Goal: Task Accomplishment & Management: Manage account settings

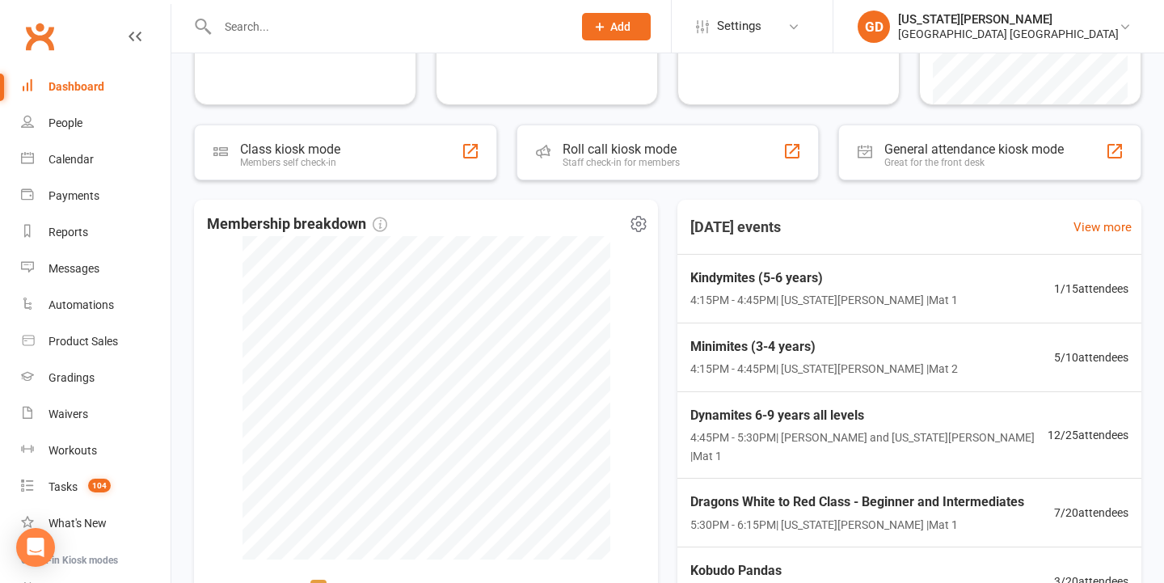
scroll to position [231, 0]
click at [127, 381] on link "Gradings" at bounding box center [96, 378] width 150 height 36
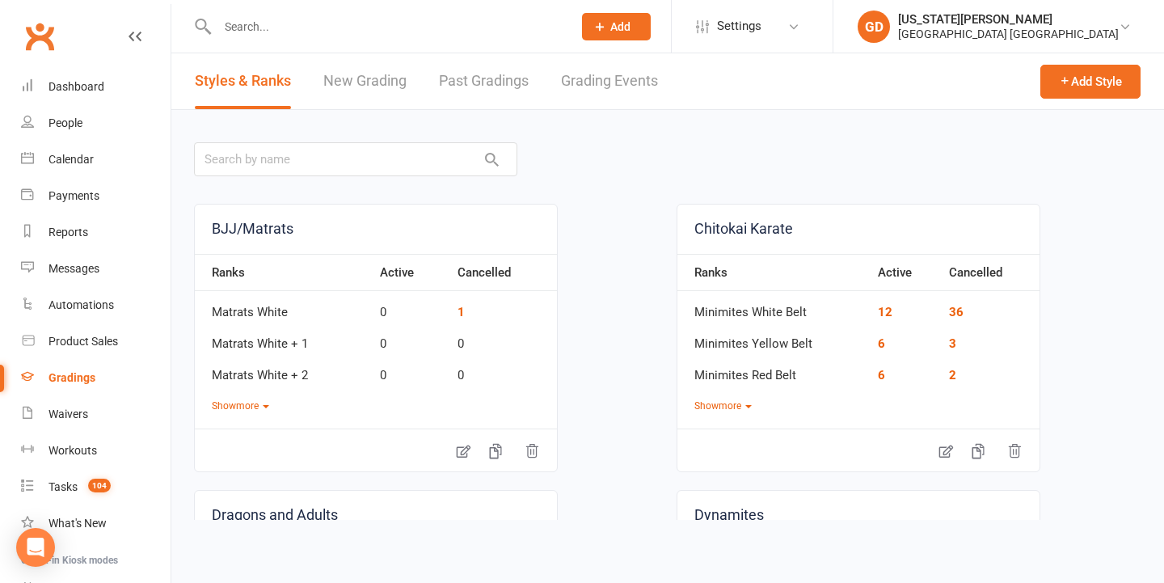
click at [638, 95] on link "Grading Events" at bounding box center [609, 81] width 97 height 56
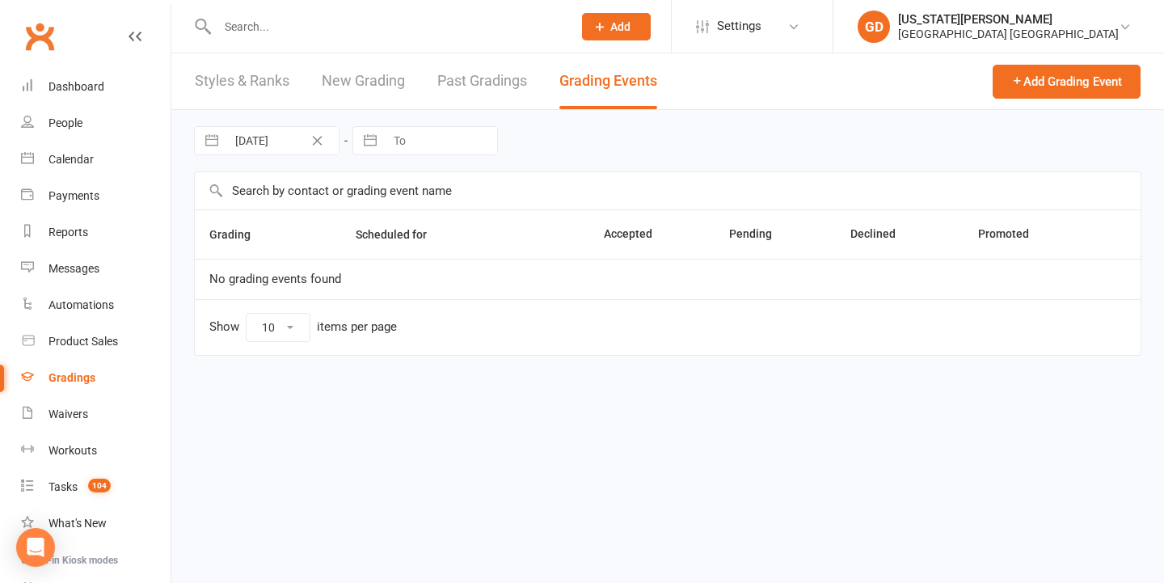
select select "50"
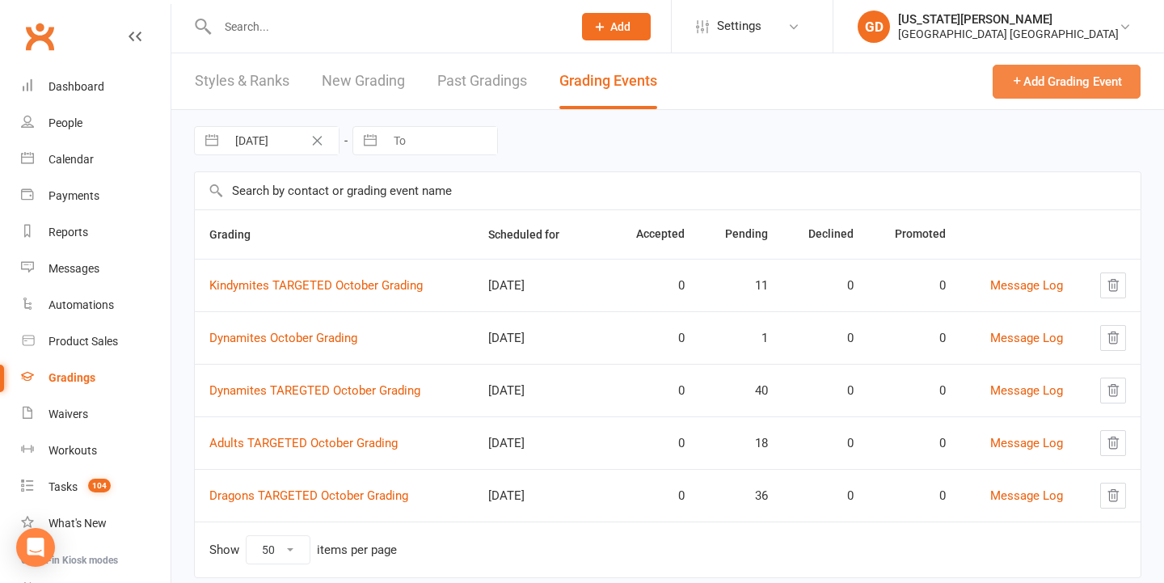
click at [1011, 84] on icon "button" at bounding box center [1017, 80] width 12 height 12
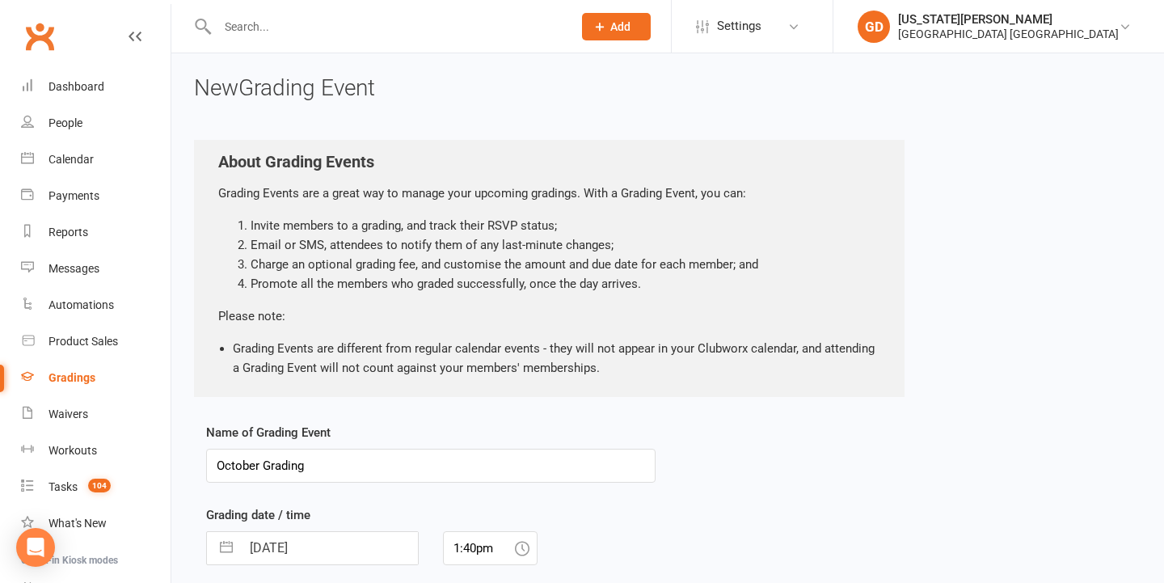
click at [217, 463] on input "October Grading" at bounding box center [431, 466] width 450 height 34
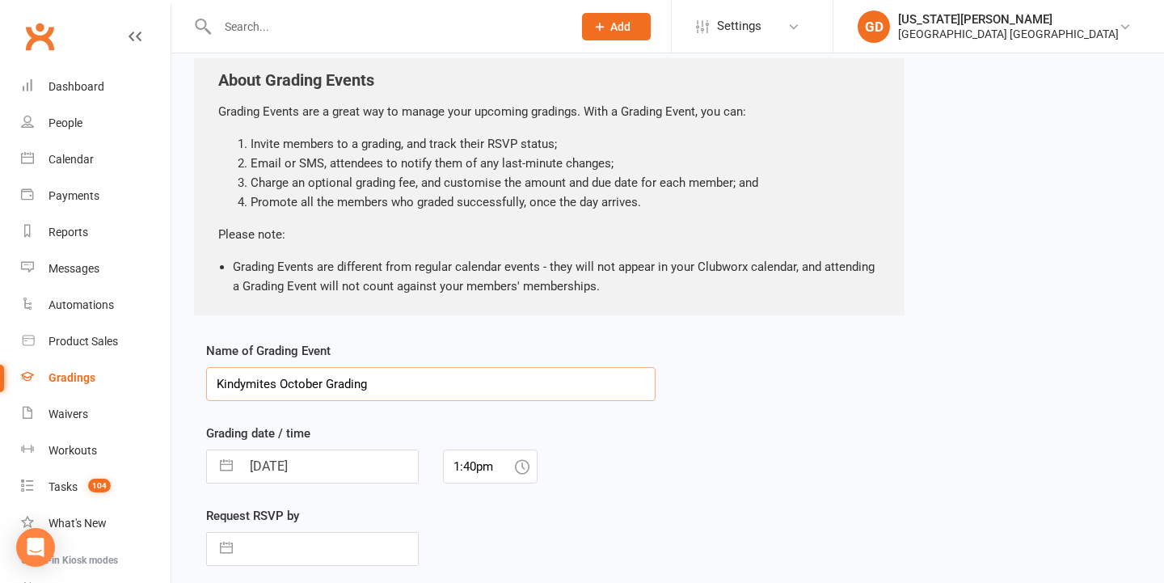
scroll to position [171, 0]
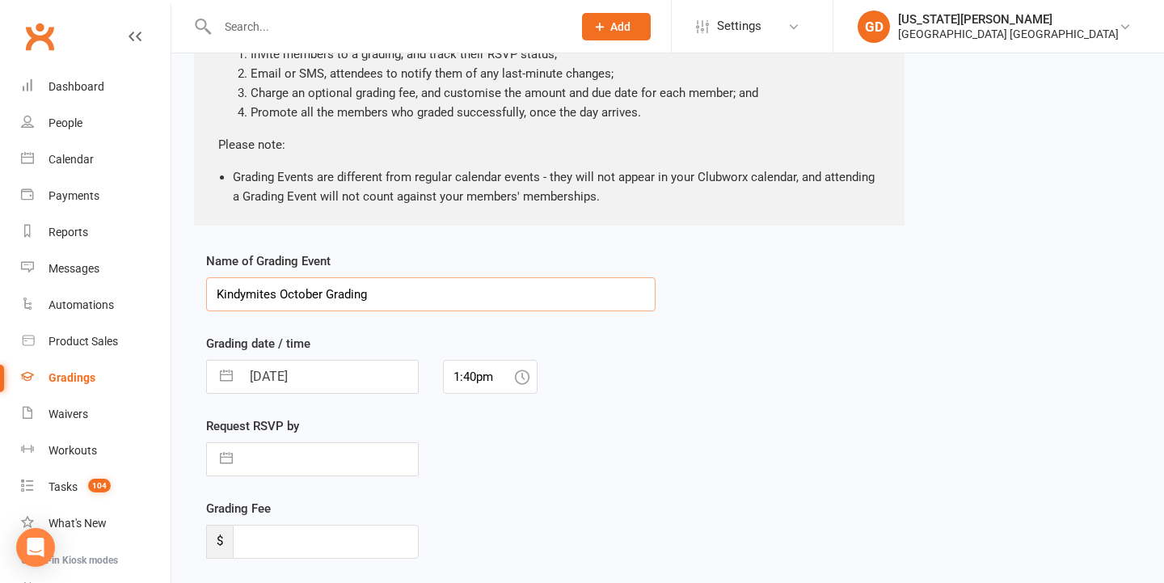
type input "Kindymites October Grading"
drag, startPoint x: 313, startPoint y: 375, endPoint x: 314, endPoint y: 405, distance: 29.9
click at [313, 374] on input "[DATE]" at bounding box center [329, 377] width 177 height 32
select select "8"
select select "2025"
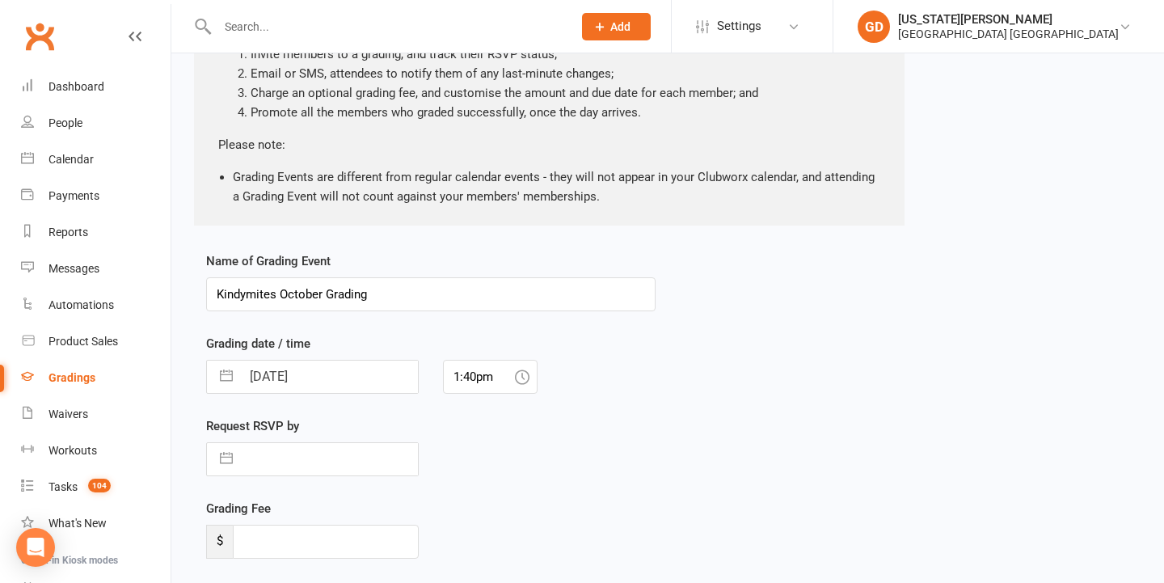
select select "9"
select select "2025"
select select "10"
select select "2025"
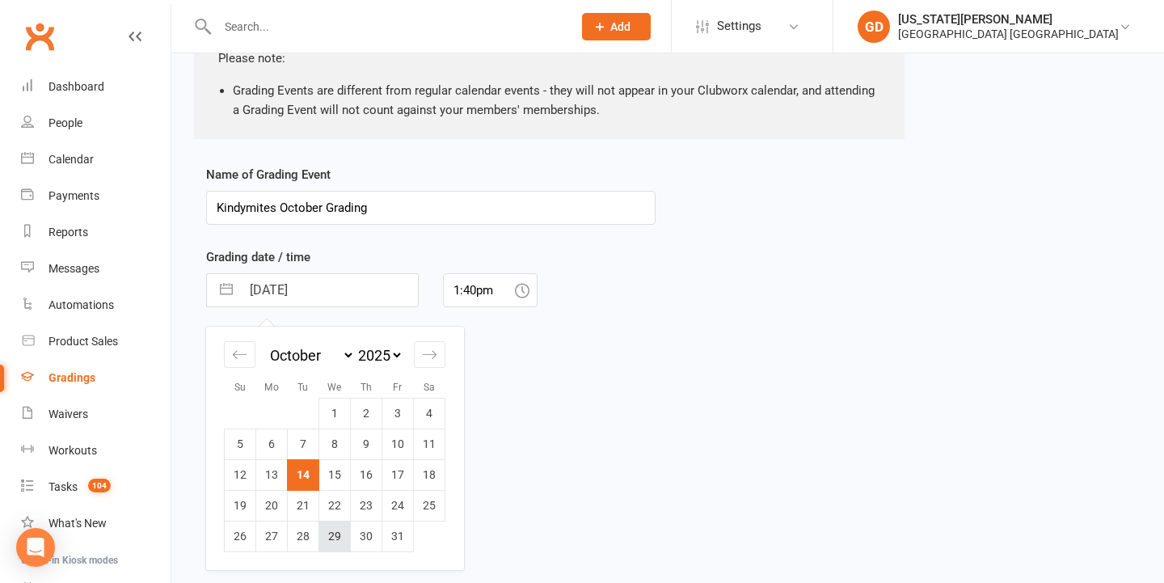
scroll to position [263, 0]
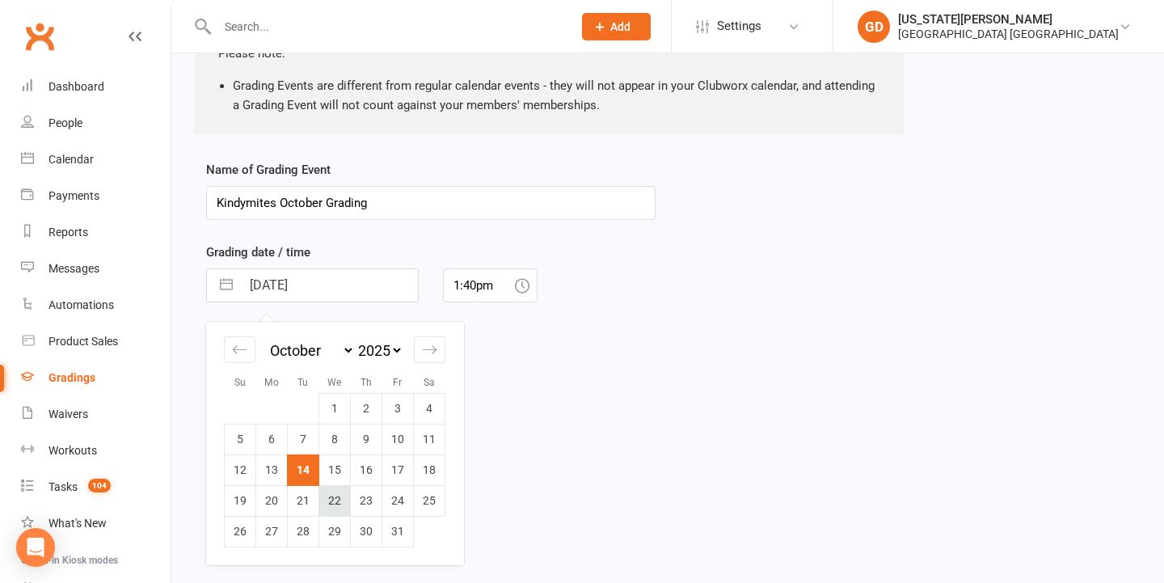
click at [323, 498] on td "22" at bounding box center [335, 500] width 32 height 31
type input "[DATE]"
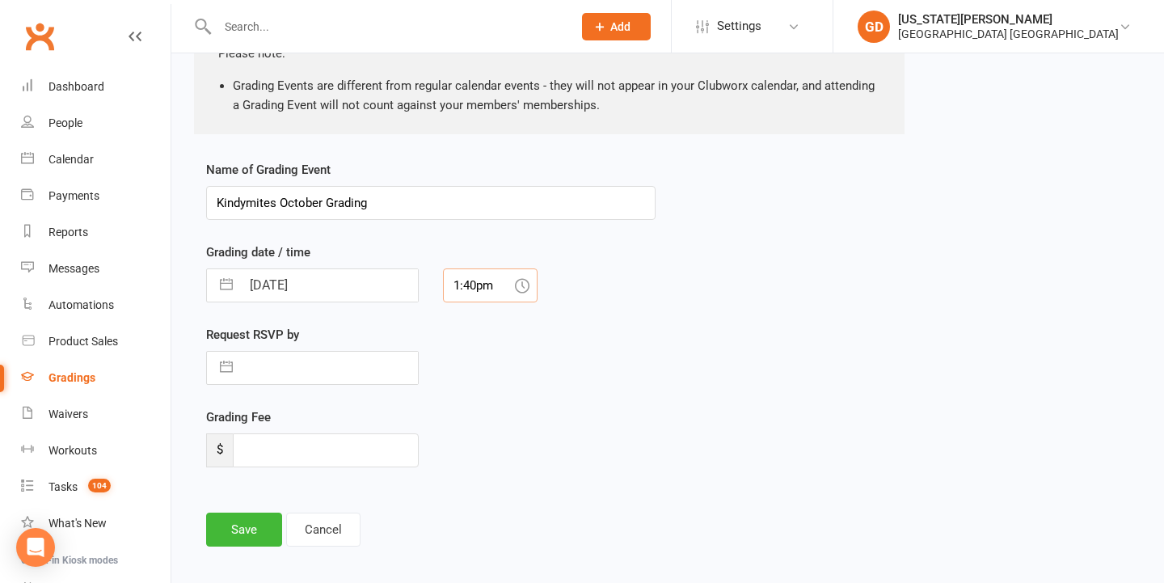
drag, startPoint x: 496, startPoint y: 287, endPoint x: 315, endPoint y: 287, distance: 181.1
click at [315, 287] on div "[DATE] Navigate forward to interact with the calendar and select a date. Press …" at bounding box center [431, 285] width 474 height 34
type input "1"
type input "4:30pm"
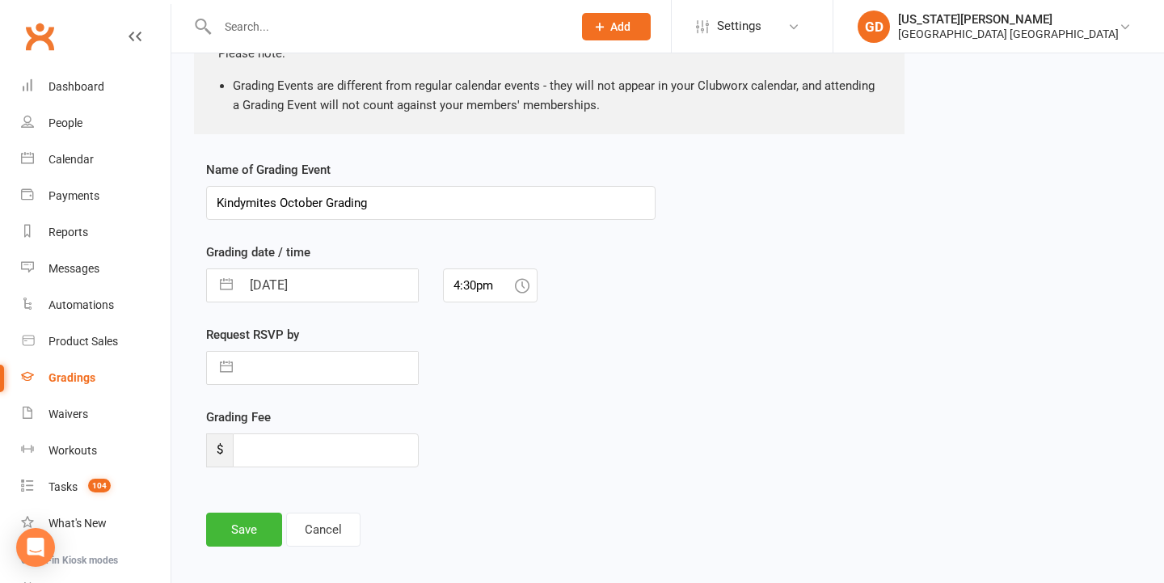
drag, startPoint x: 454, startPoint y: 393, endPoint x: 338, endPoint y: 486, distance: 149.0
click at [454, 393] on div "Request RSVP by Navigate forward to interact with the calendar and select a dat…" at bounding box center [431, 366] width 474 height 82
click at [244, 523] on button "Save" at bounding box center [244, 530] width 76 height 34
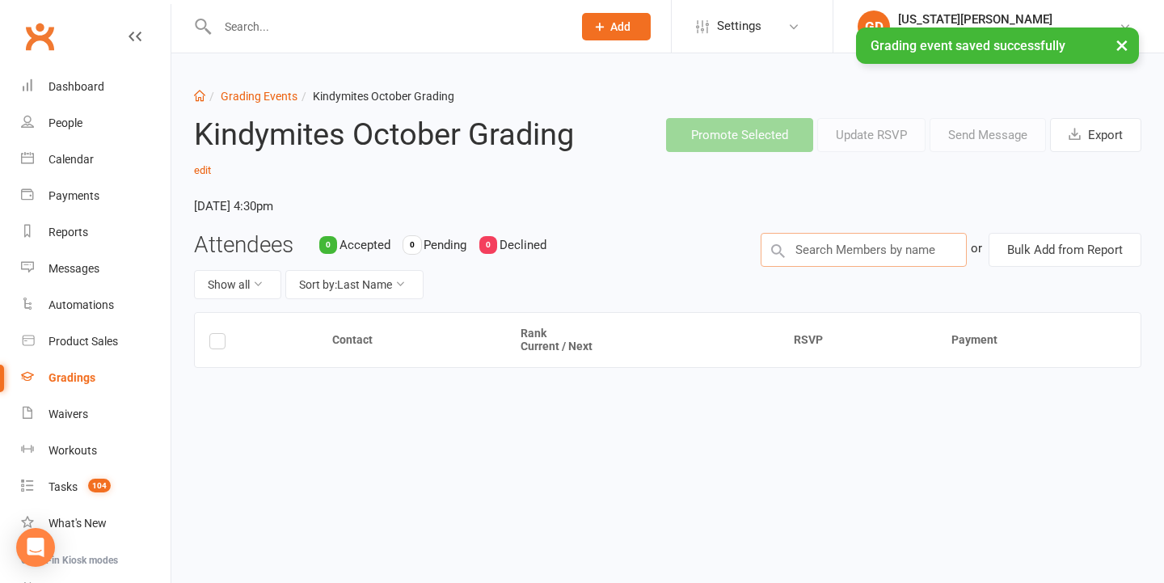
click at [909, 255] on input "text" at bounding box center [864, 250] width 206 height 34
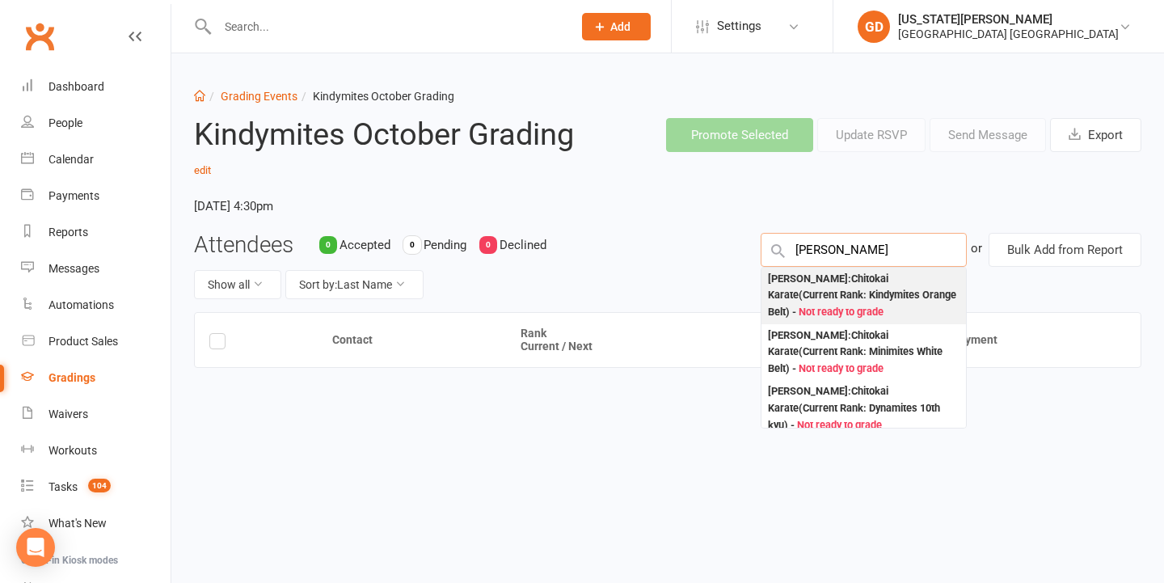
type input "[PERSON_NAME]"
click at [902, 298] on div "[PERSON_NAME] : Chitokai Karate (Current Rank: Kindymites Orange Belt ) - Not r…" at bounding box center [864, 296] width 192 height 50
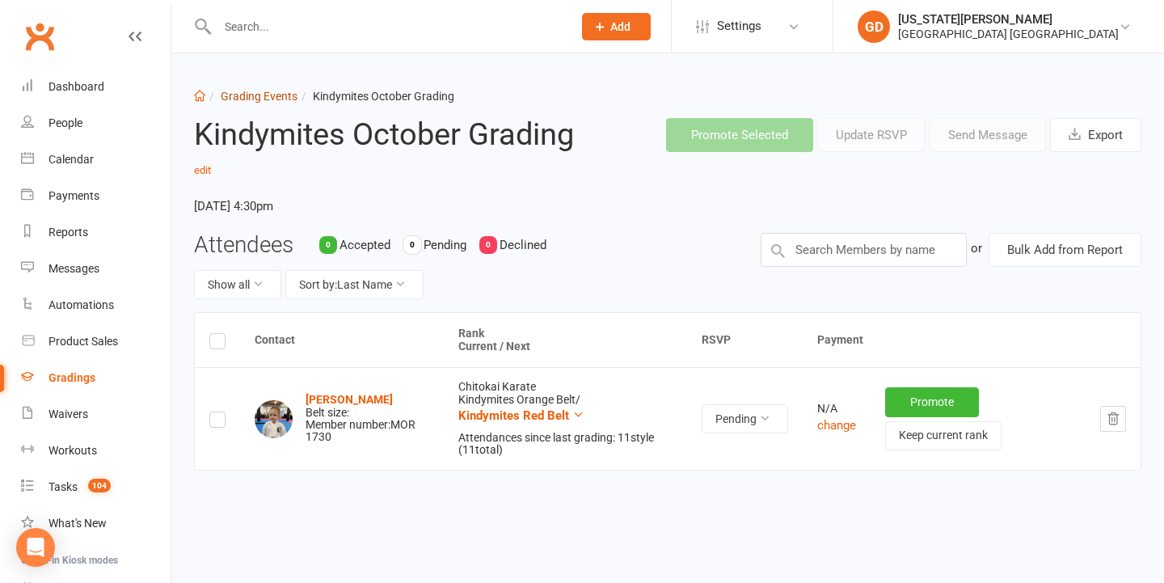
click at [273, 96] on link "Grading Events" at bounding box center [259, 96] width 77 height 13
select select "50"
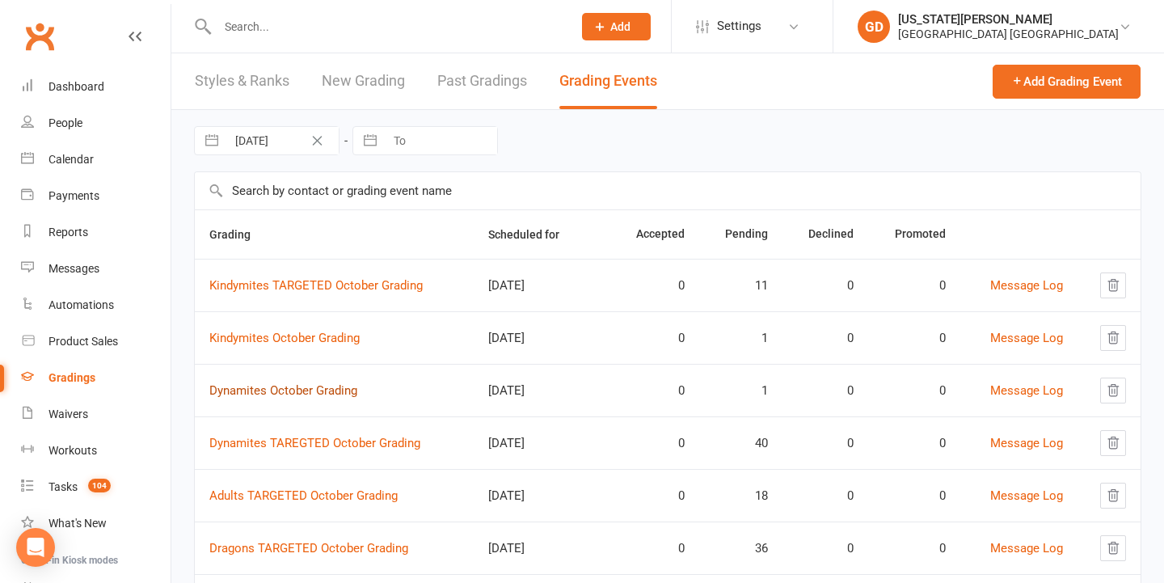
click at [293, 394] on link "Dynamites October Grading" at bounding box center [283, 390] width 148 height 15
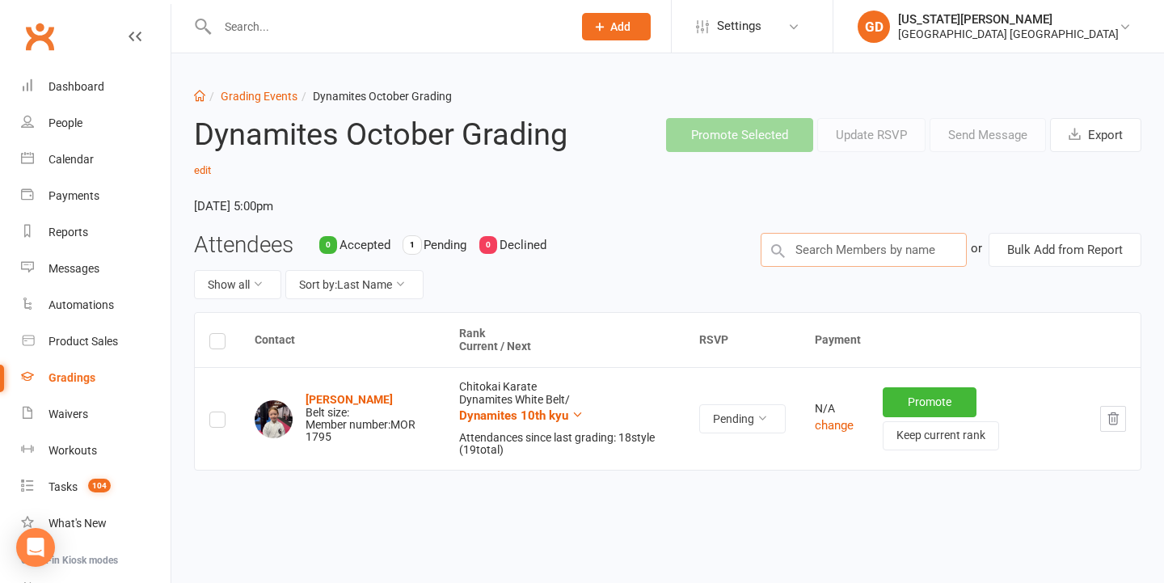
click at [887, 251] on input "text" at bounding box center [864, 250] width 206 height 34
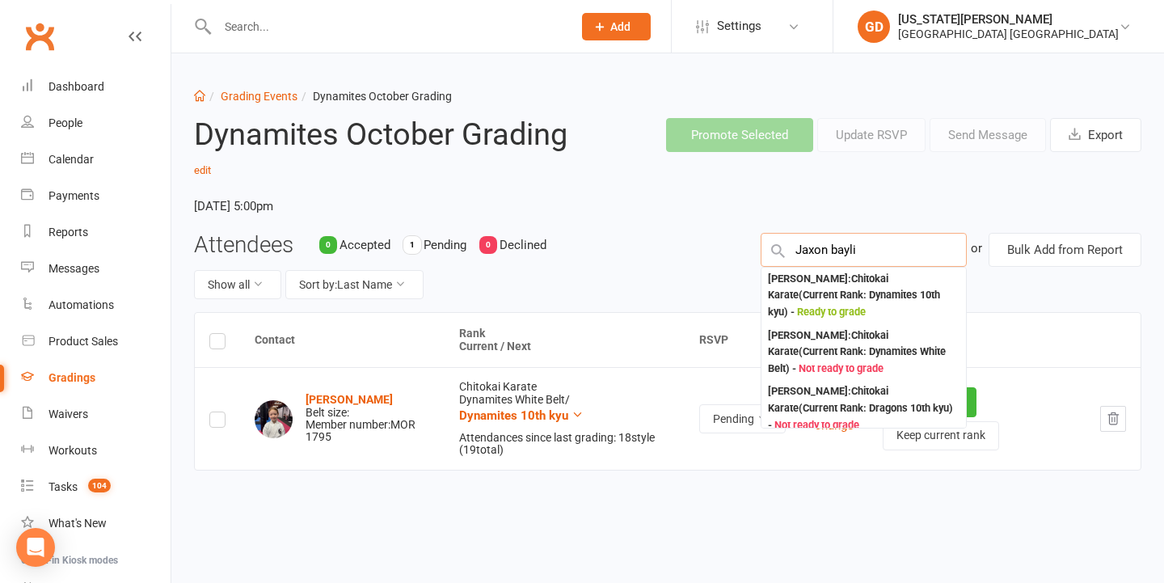
type input "Jaxon bail"
drag, startPoint x: 887, startPoint y: 251, endPoint x: 889, endPoint y: 296, distance: 44.5
click at [901, 290] on div "[PERSON_NAME] : Chitokai Karate (Current Rank: Dynamites 10th kyu ) - Ready to …" at bounding box center [864, 296] width 192 height 50
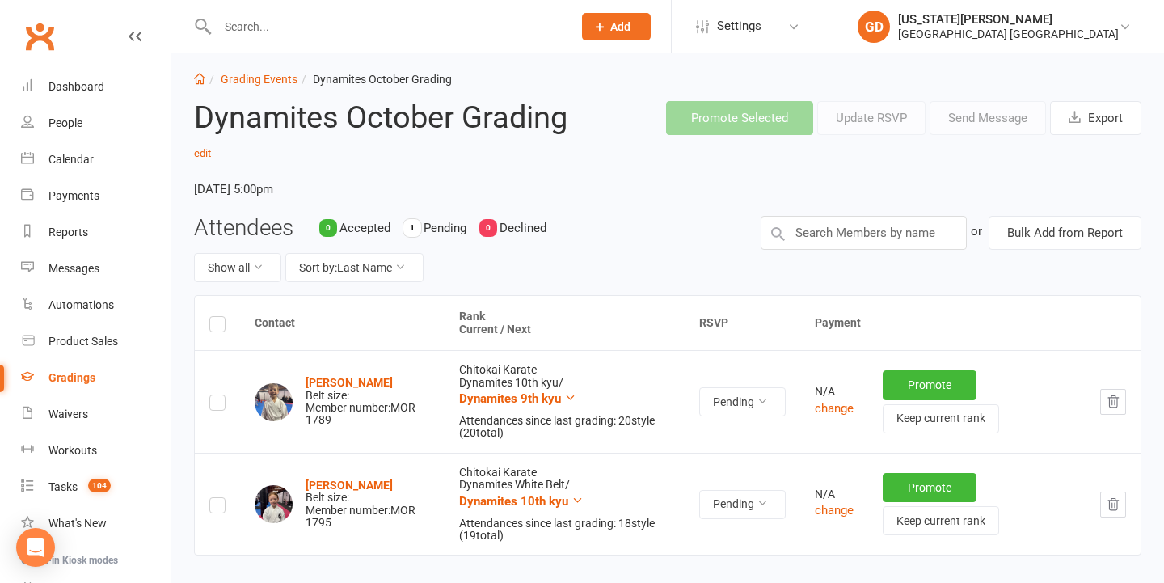
scroll to position [26, 0]
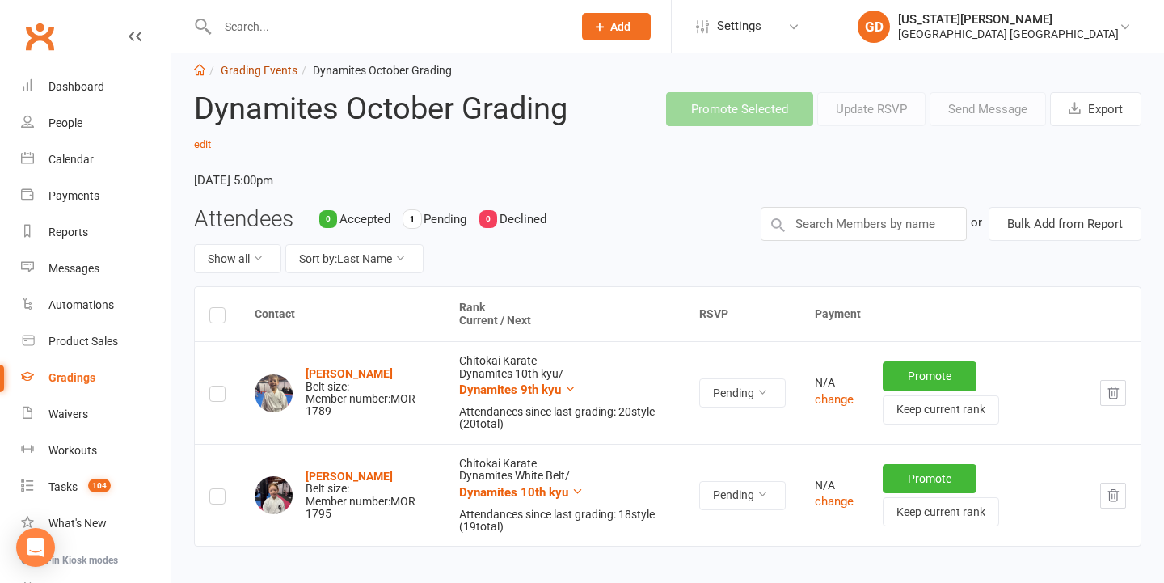
click at [251, 64] on link "Grading Events" at bounding box center [259, 70] width 77 height 13
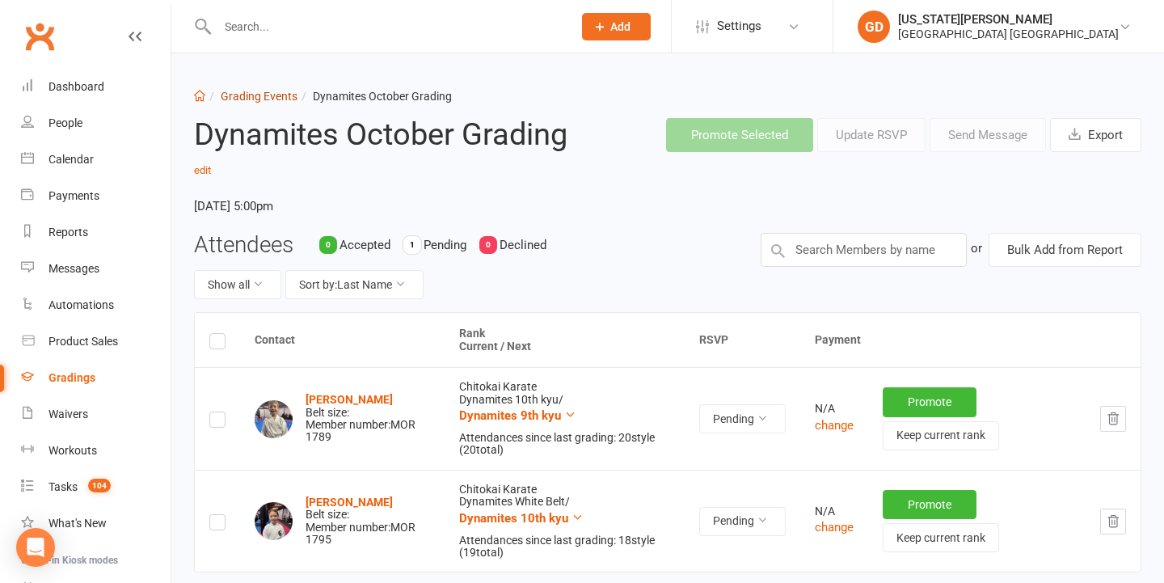
select select "50"
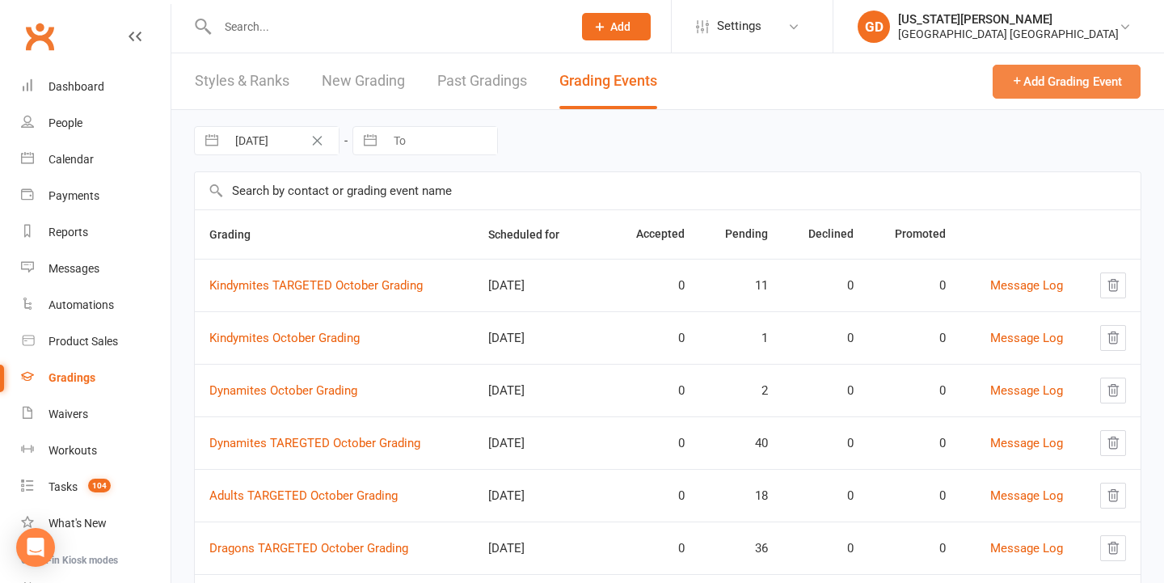
click at [1036, 87] on button "Add Grading Event" at bounding box center [1067, 82] width 148 height 34
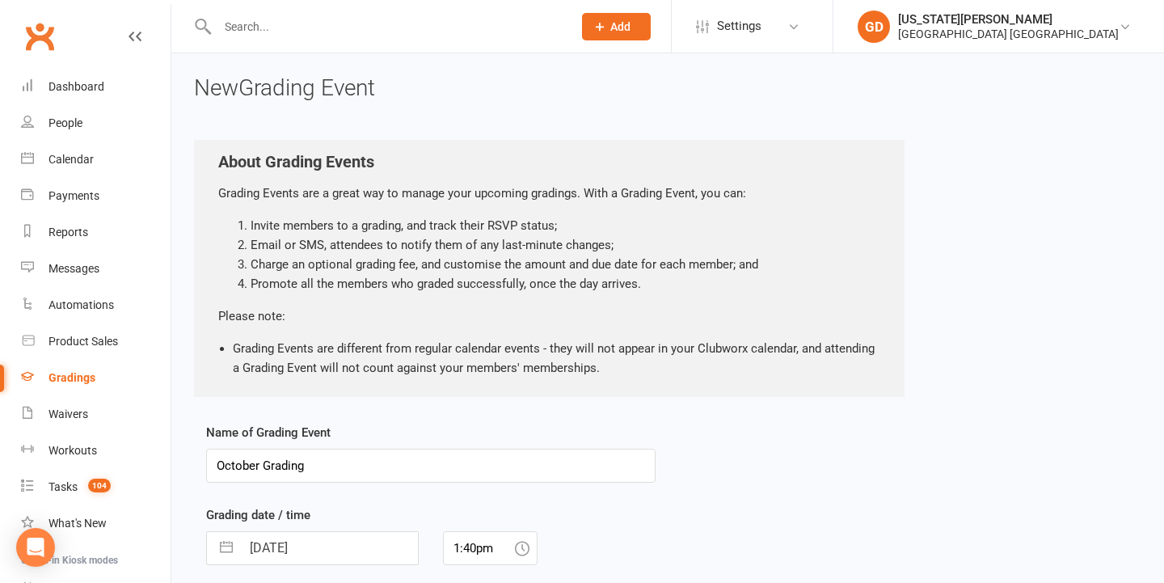
click at [218, 463] on input "October Grading" at bounding box center [431, 466] width 450 height 34
type input "Adults October Grading"
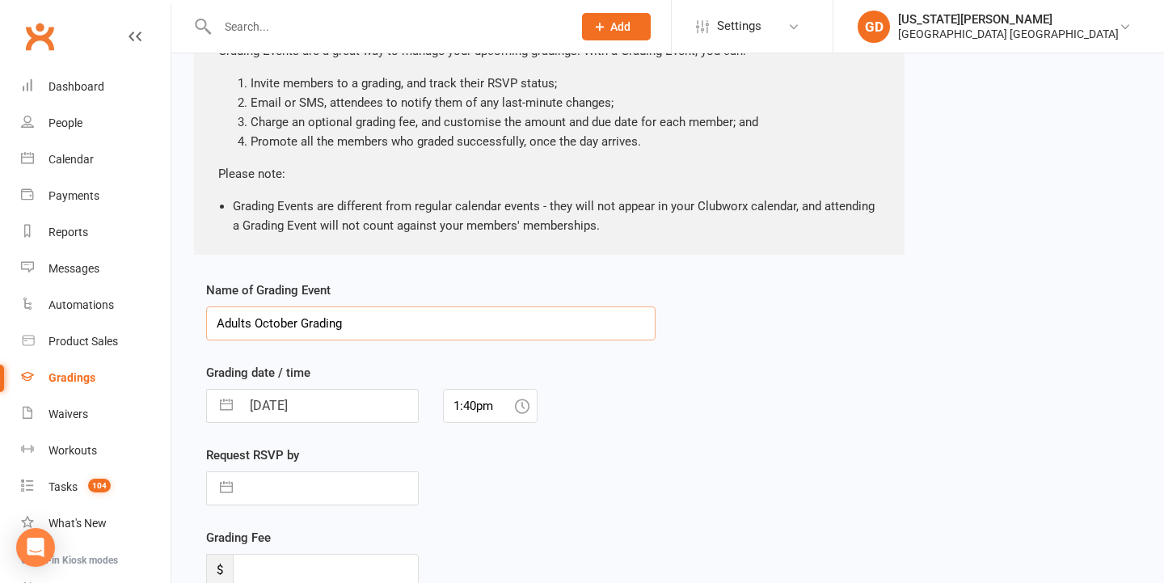
scroll to position [201, 0]
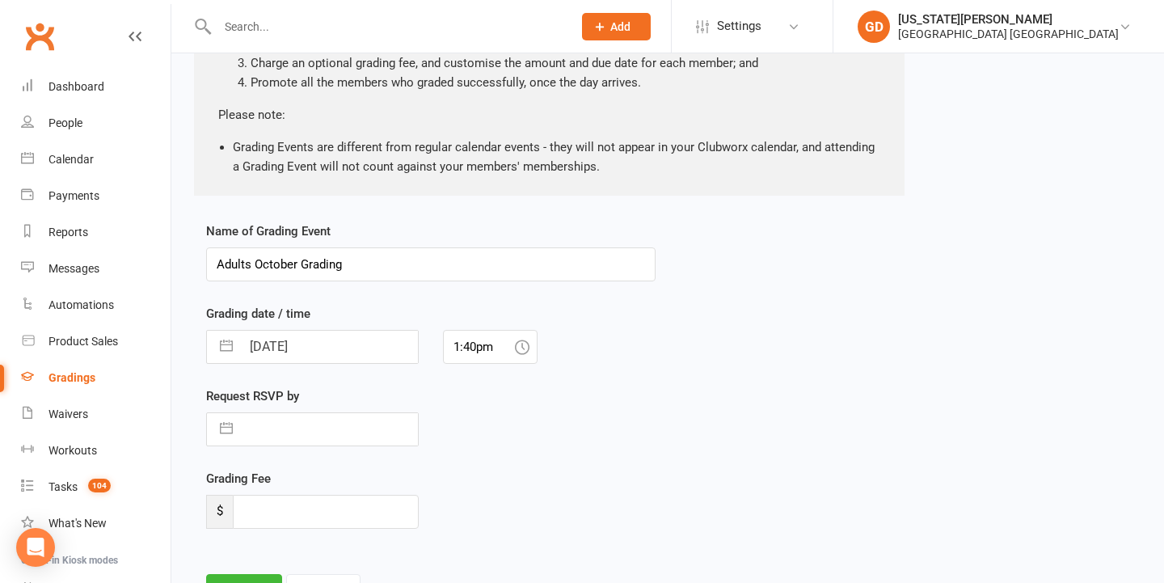
click at [278, 338] on input "[DATE]" at bounding box center [329, 347] width 177 height 32
select select "8"
select select "2025"
select select "9"
select select "2025"
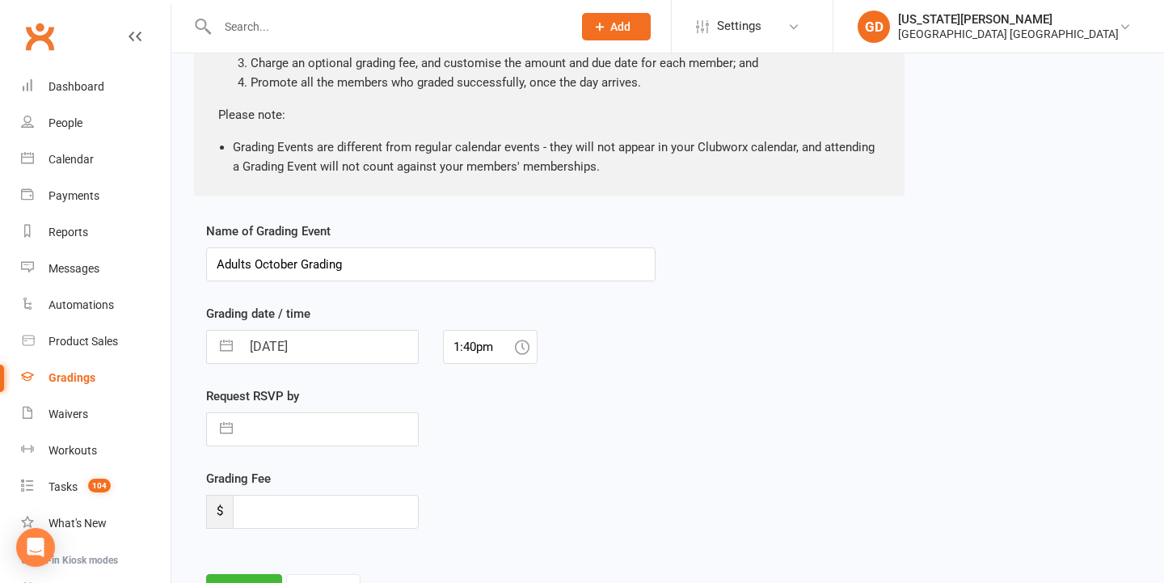
select select "10"
select select "2025"
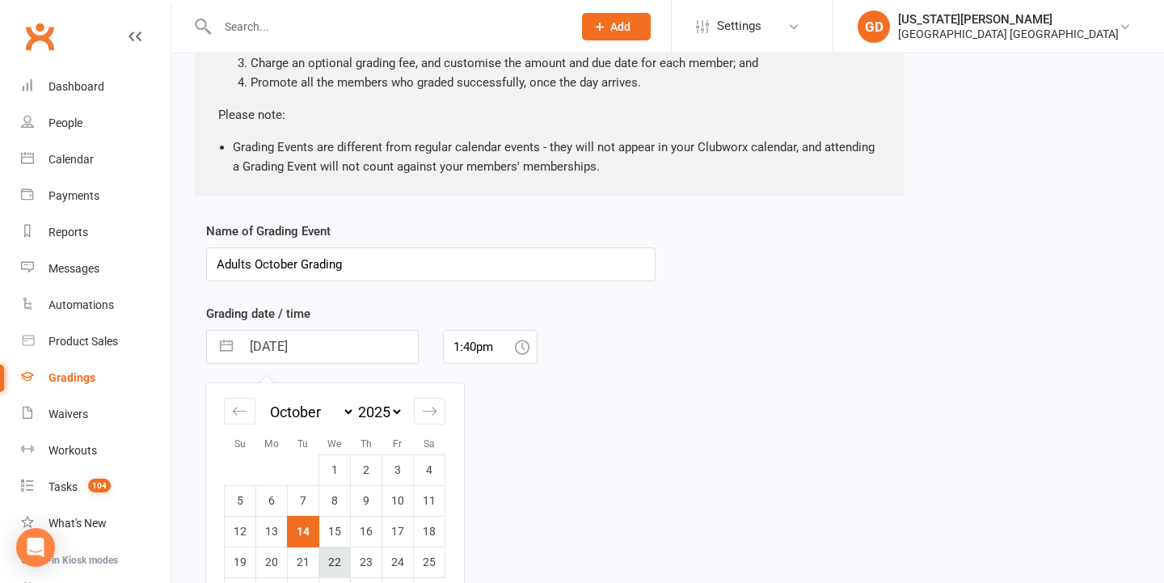
click at [325, 555] on td "22" at bounding box center [335, 562] width 32 height 31
type input "[DATE]"
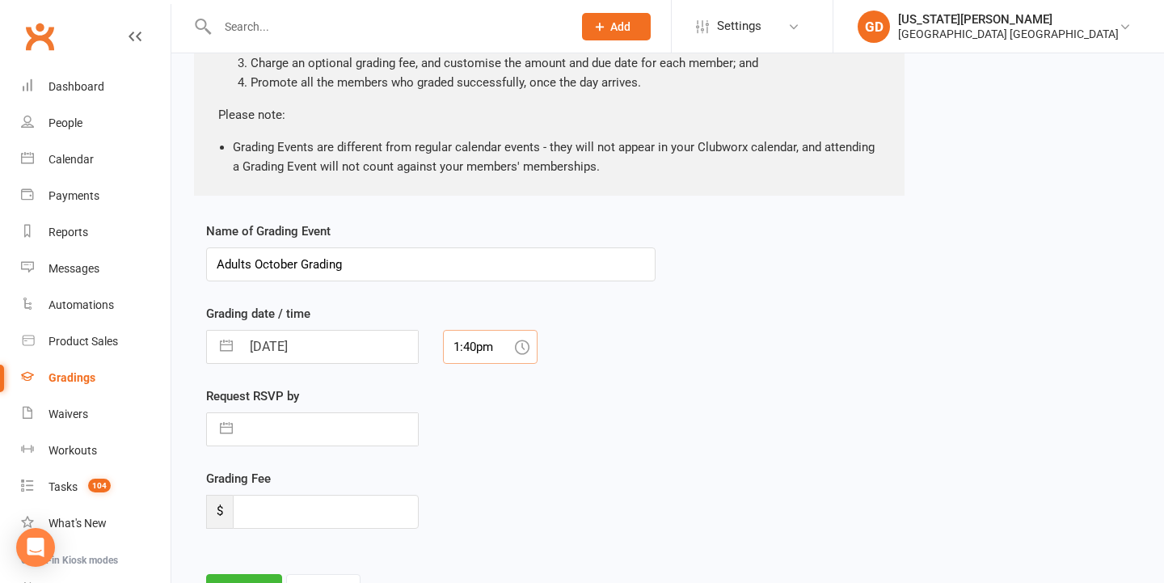
drag, startPoint x: 510, startPoint y: 347, endPoint x: 335, endPoint y: 340, distance: 175.6
click at [341, 340] on div "[DATE] Navigate forward to interact with the calendar and select a date. Press …" at bounding box center [431, 347] width 474 height 34
type input "6:00pm"
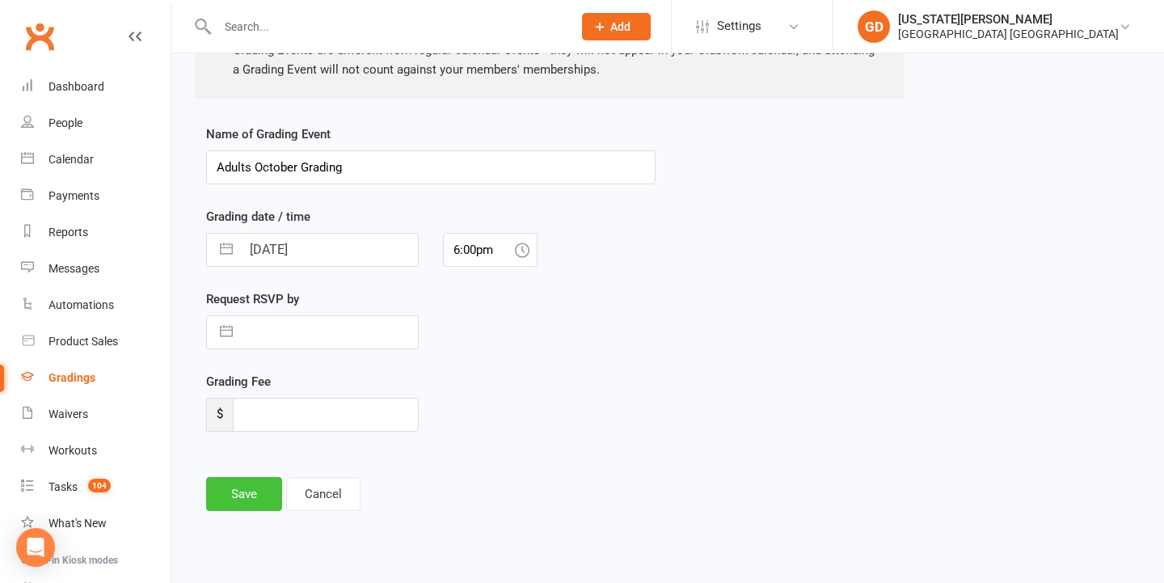
scroll to position [311, 0]
click at [243, 477] on button "Save" at bounding box center [244, 494] width 76 height 34
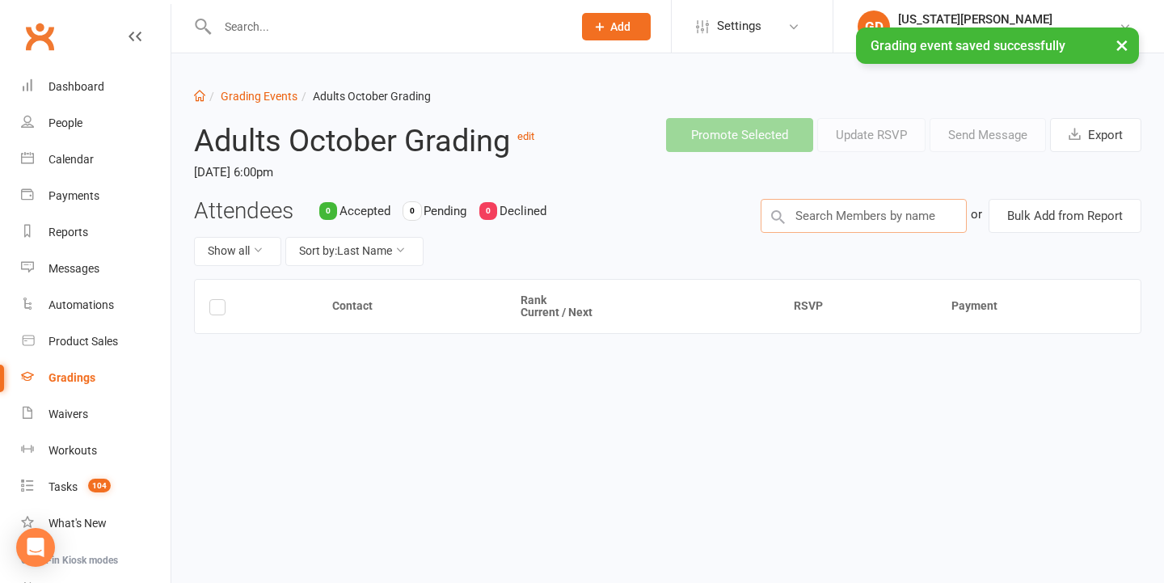
click at [880, 222] on input "text" at bounding box center [864, 216] width 206 height 34
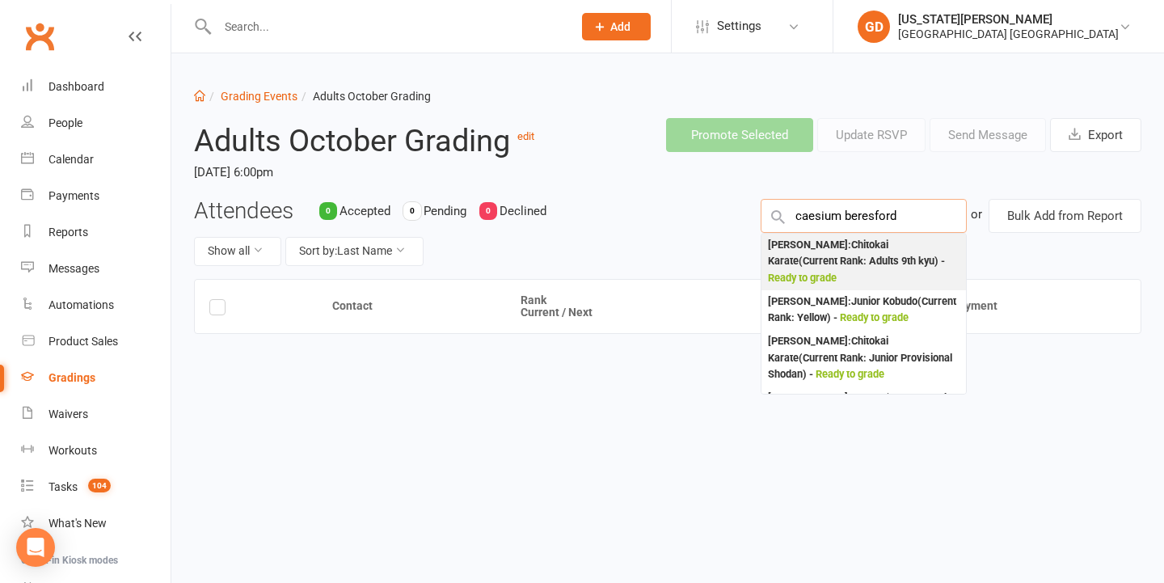
type input "caesium beresford"
click at [842, 255] on div "Caelum Beresford : Chitokai Karate (Current Rank: Adults 9th kyu ) - Ready to g…" at bounding box center [864, 262] width 192 height 50
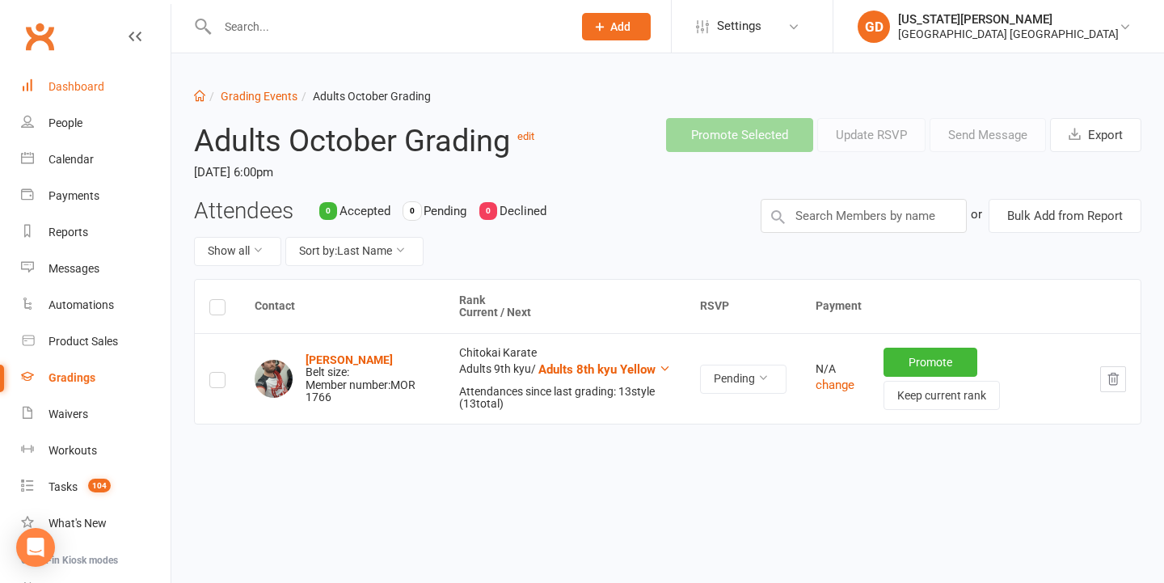
click at [74, 75] on link "Dashboard" at bounding box center [96, 87] width 150 height 36
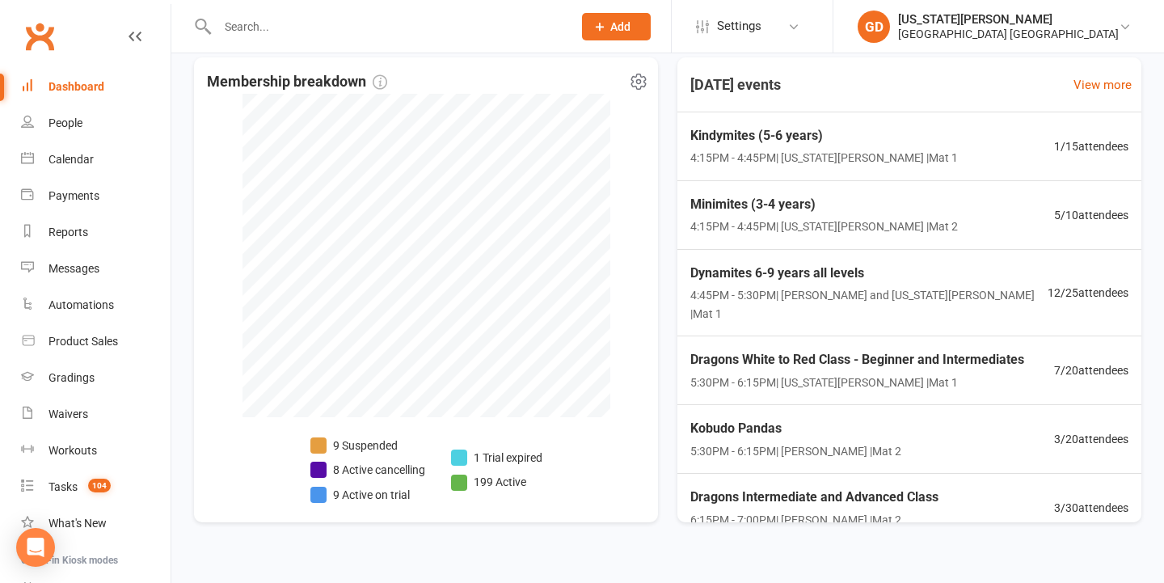
scroll to position [363, 0]
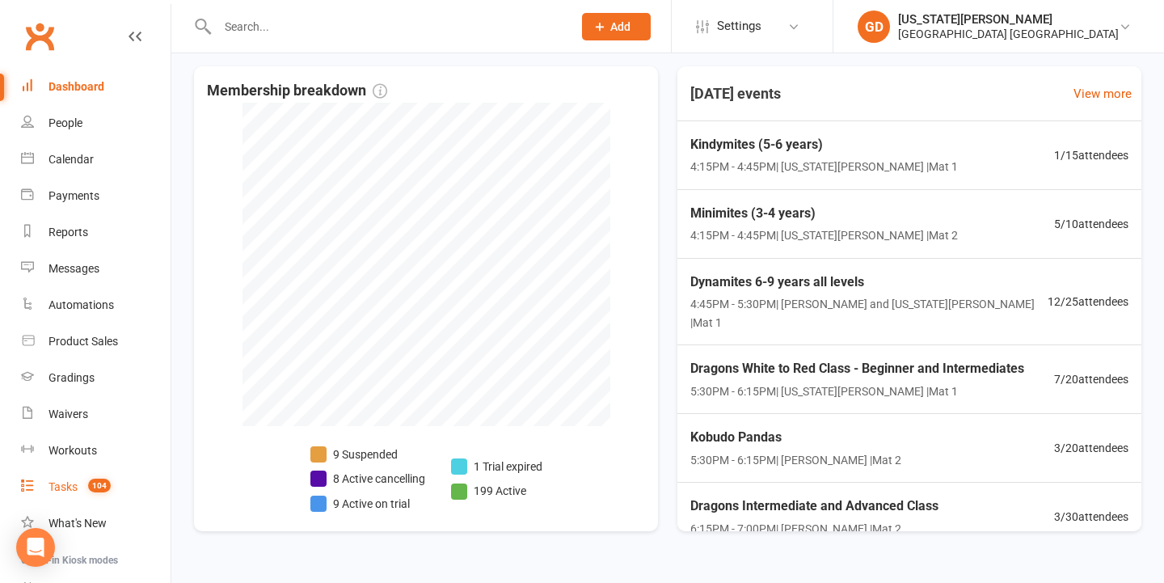
click at [70, 487] on div "Tasks" at bounding box center [63, 486] width 29 height 13
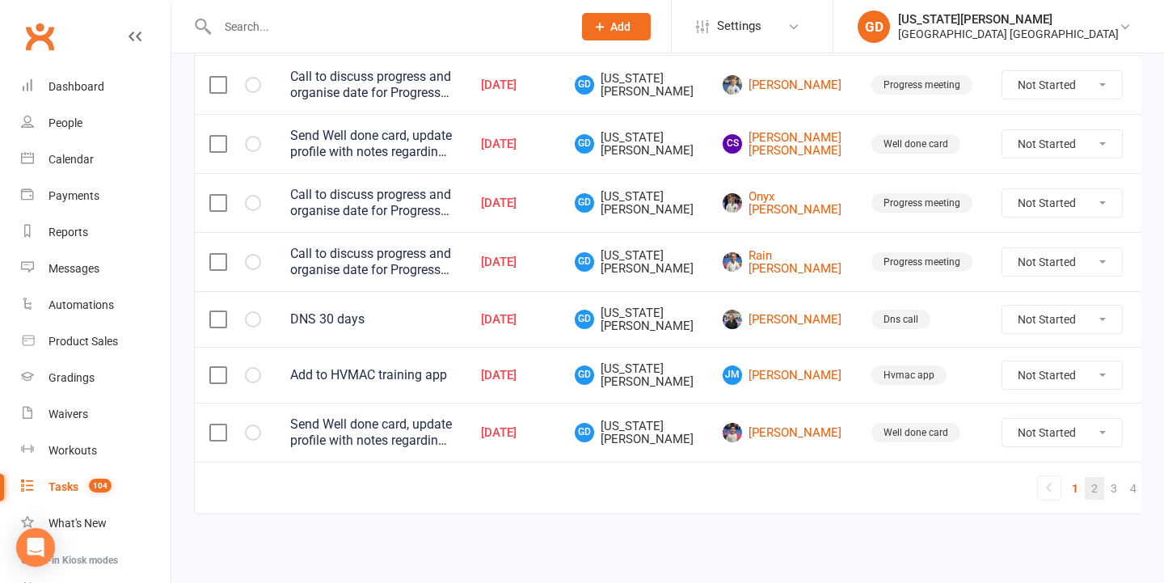
click at [1085, 477] on link "2" at bounding box center [1094, 488] width 19 height 23
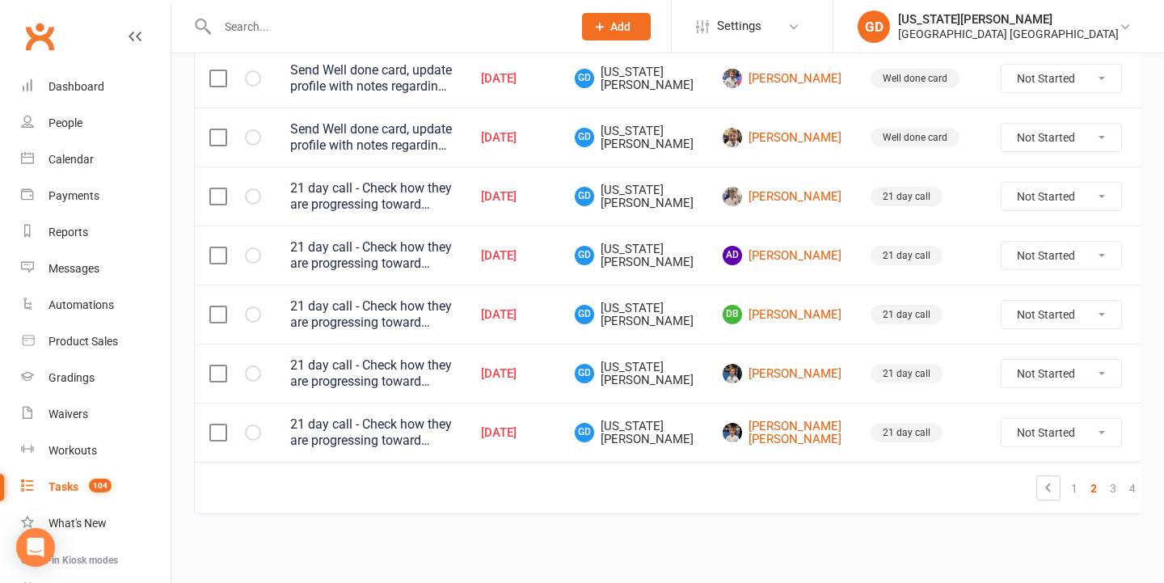
scroll to position [1328, 0]
click at [1084, 477] on link "2" at bounding box center [1093, 488] width 19 height 23
click at [1104, 477] on link "3" at bounding box center [1113, 488] width 19 height 23
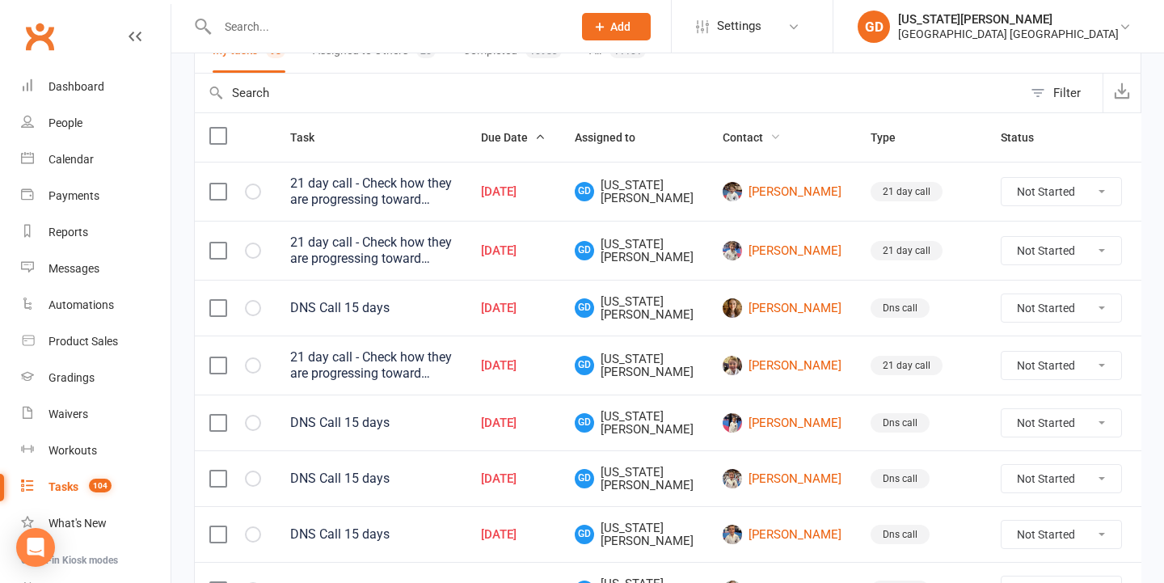
scroll to position [168, 0]
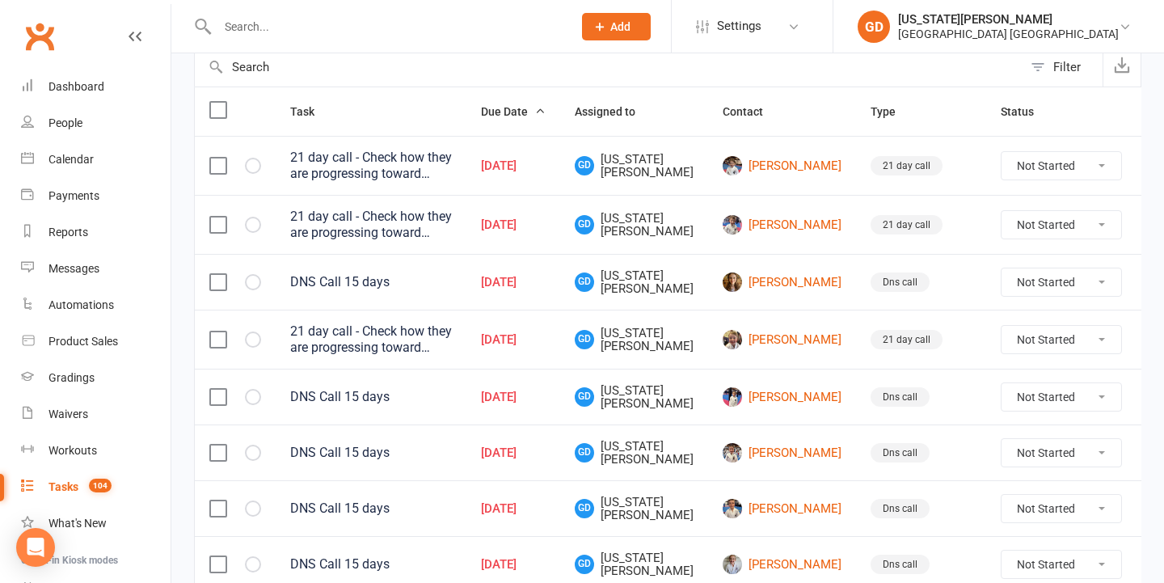
click at [211, 278] on label at bounding box center [217, 282] width 16 height 16
click at [211, 274] on input "checkbox" at bounding box center [217, 274] width 16 height 0
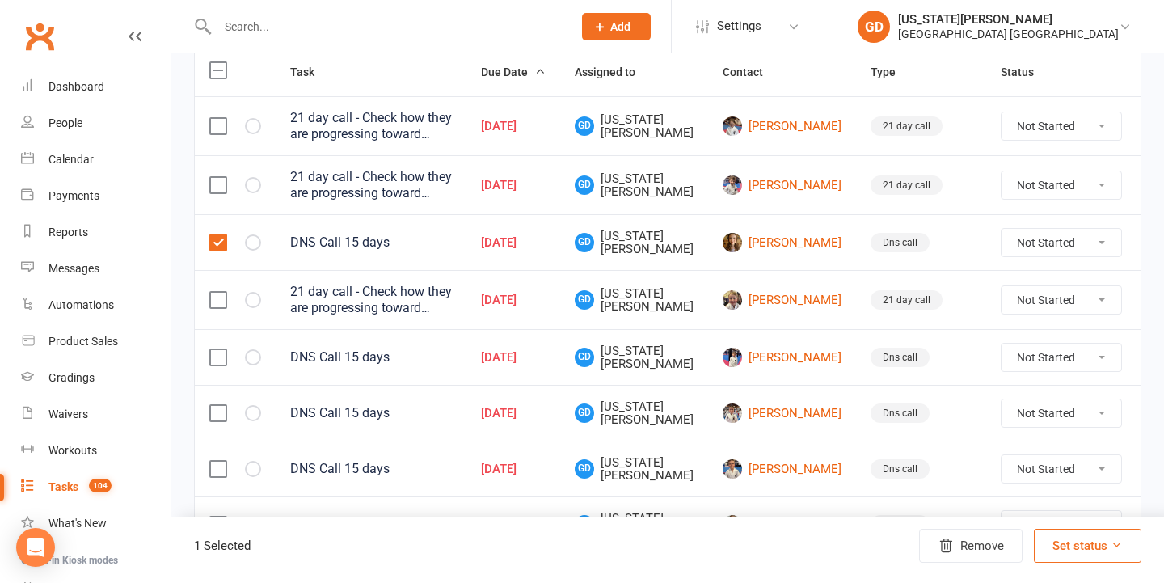
scroll to position [217, 0]
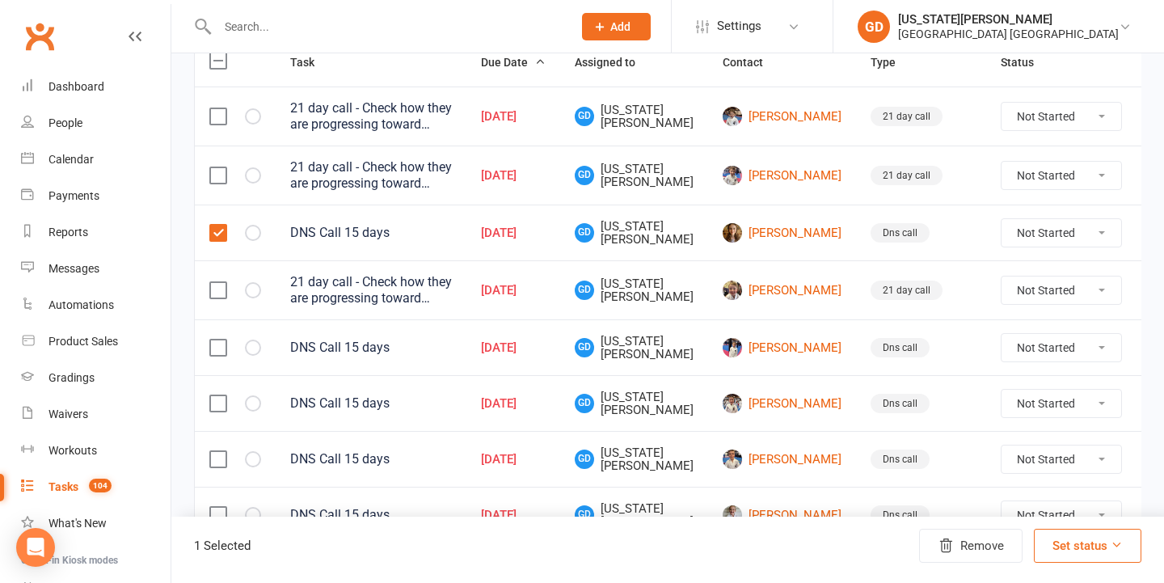
click at [214, 353] on label at bounding box center [217, 348] width 16 height 16
click at [214, 340] on input "checkbox" at bounding box center [217, 340] width 16 height 0
click at [214, 419] on td at bounding box center [235, 403] width 81 height 56
click at [218, 407] on label at bounding box center [217, 403] width 16 height 16
click at [218, 395] on input "checkbox" at bounding box center [217, 395] width 16 height 0
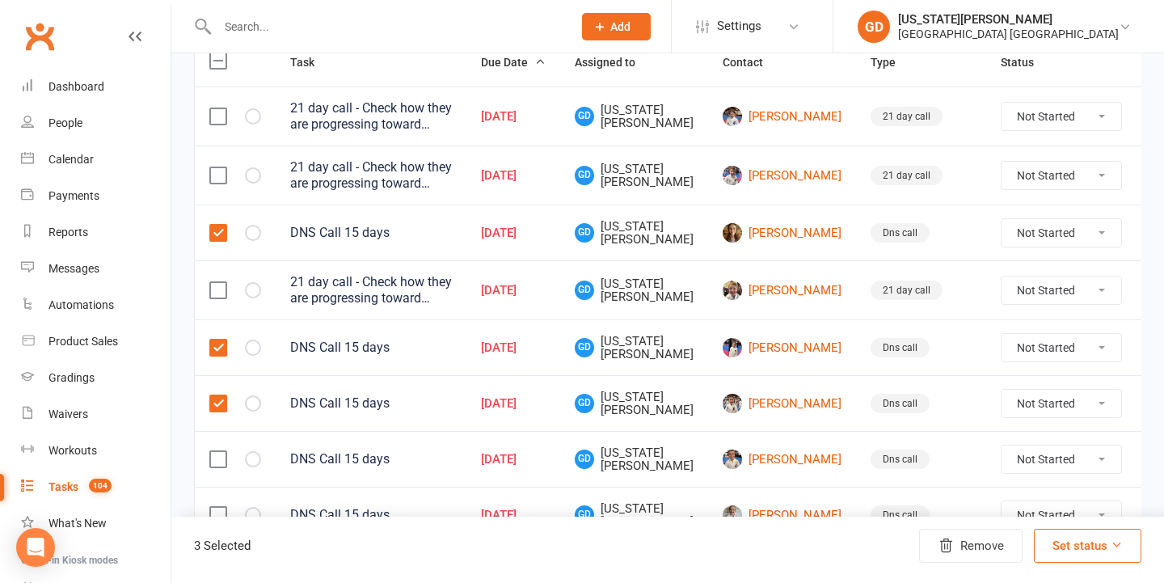
click at [219, 456] on label at bounding box center [217, 459] width 16 height 16
click at [219, 451] on input "checkbox" at bounding box center [217, 451] width 16 height 0
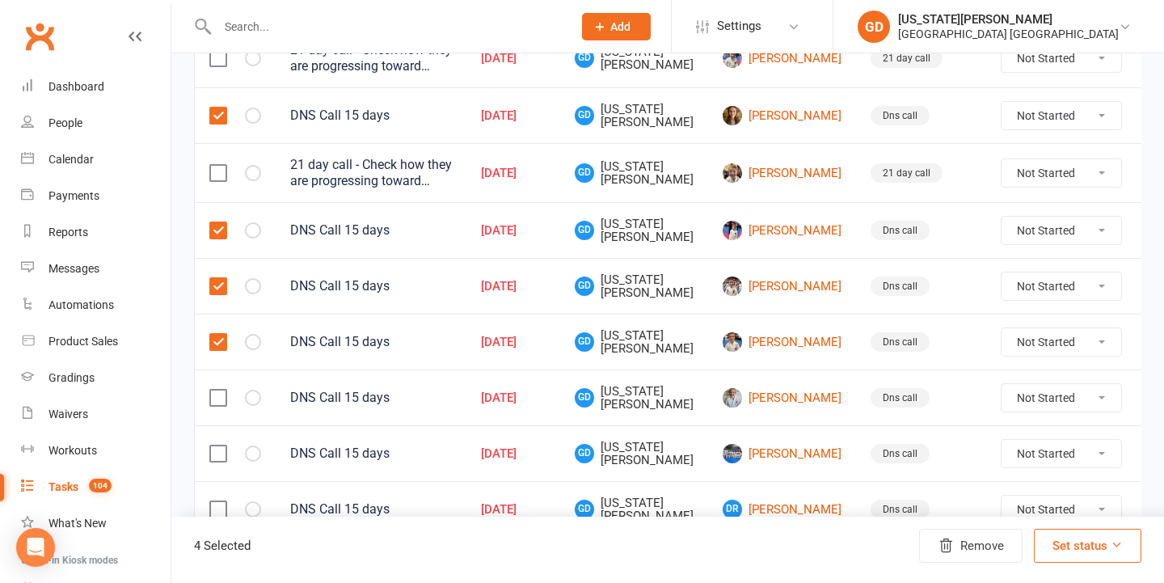
scroll to position [336, 0]
click at [219, 402] on label at bounding box center [217, 397] width 16 height 16
click at [219, 389] on input "checkbox" at bounding box center [217, 389] width 16 height 0
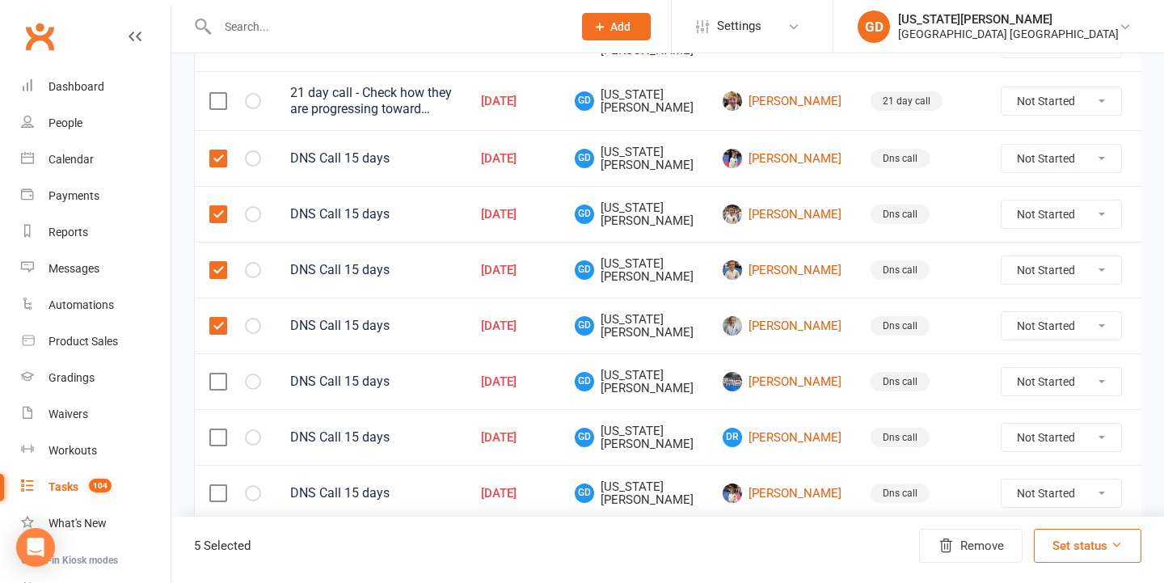
scroll to position [438, 0]
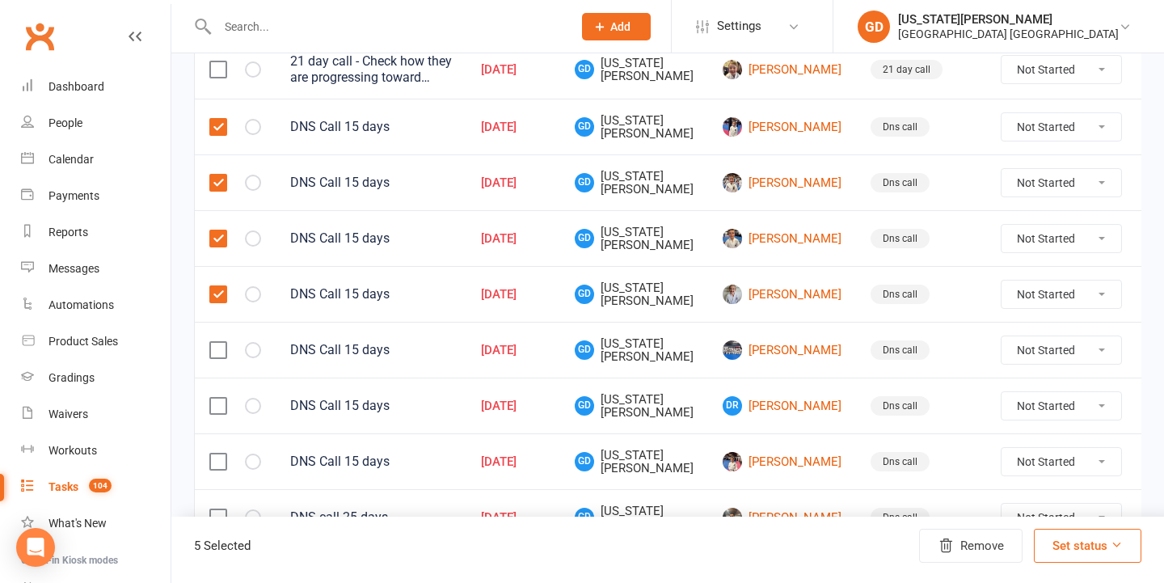
click at [220, 344] on label at bounding box center [217, 350] width 16 height 16
click at [220, 342] on input "checkbox" at bounding box center [217, 342] width 16 height 0
click at [218, 413] on label at bounding box center [217, 406] width 16 height 16
click at [218, 398] on input "checkbox" at bounding box center [217, 398] width 16 height 0
click at [214, 451] on td at bounding box center [235, 461] width 81 height 56
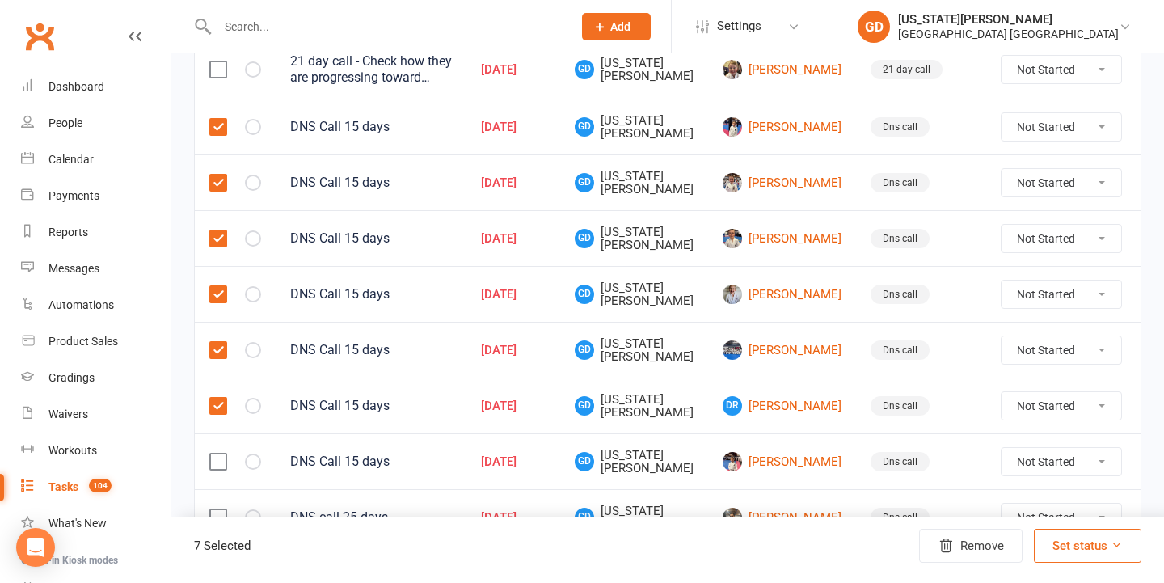
click at [217, 462] on label at bounding box center [217, 462] width 16 height 16
click at [217, 454] on input "checkbox" at bounding box center [217, 454] width 16 height 0
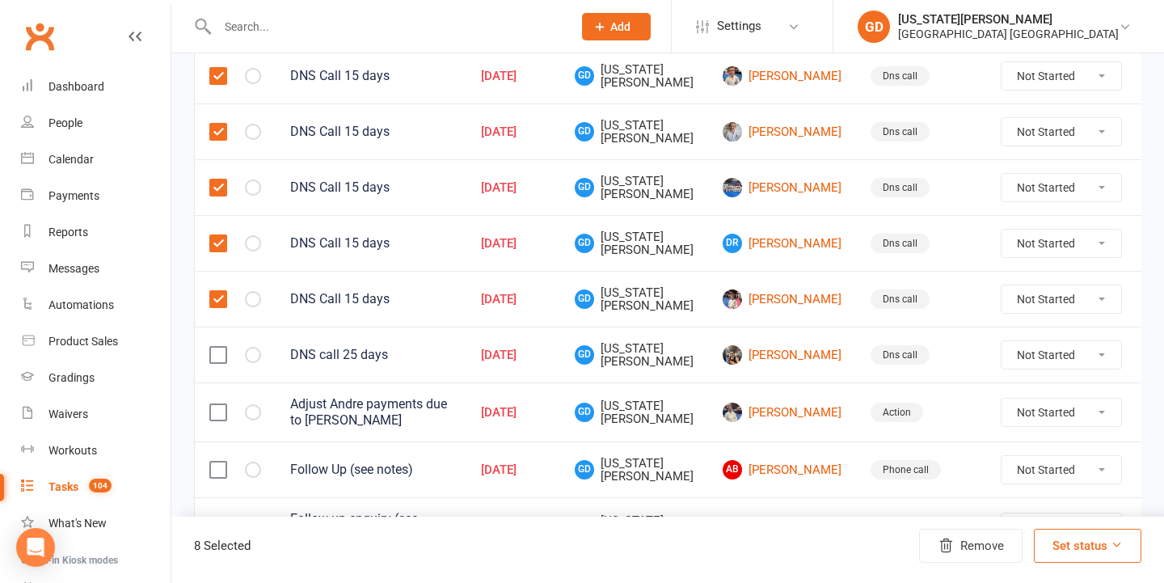
scroll to position [624, 0]
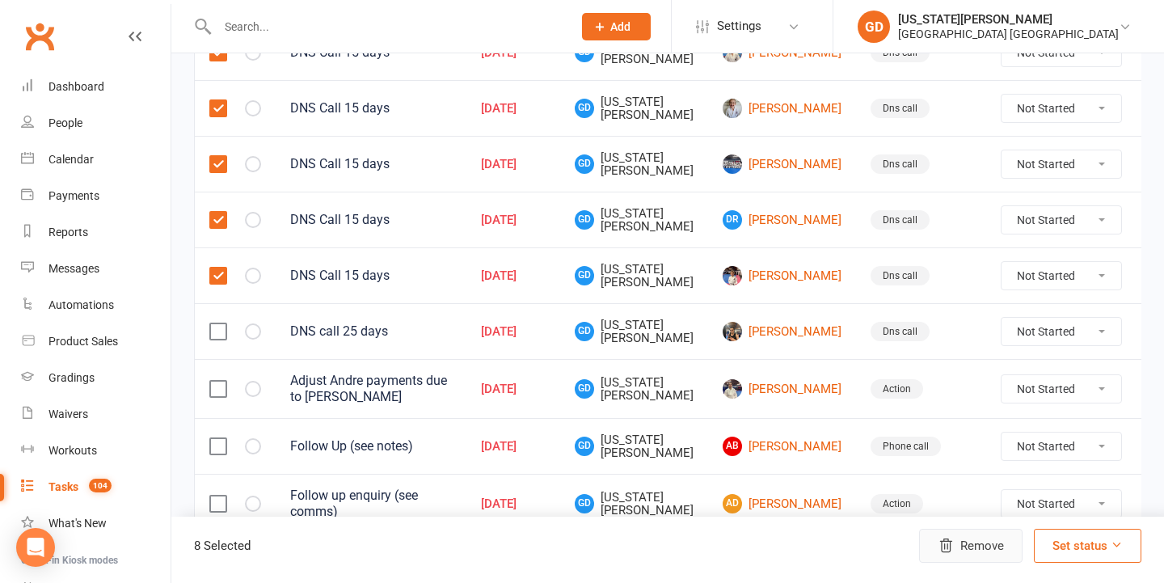
click at [950, 547] on icon "button" at bounding box center [946, 546] width 16 height 16
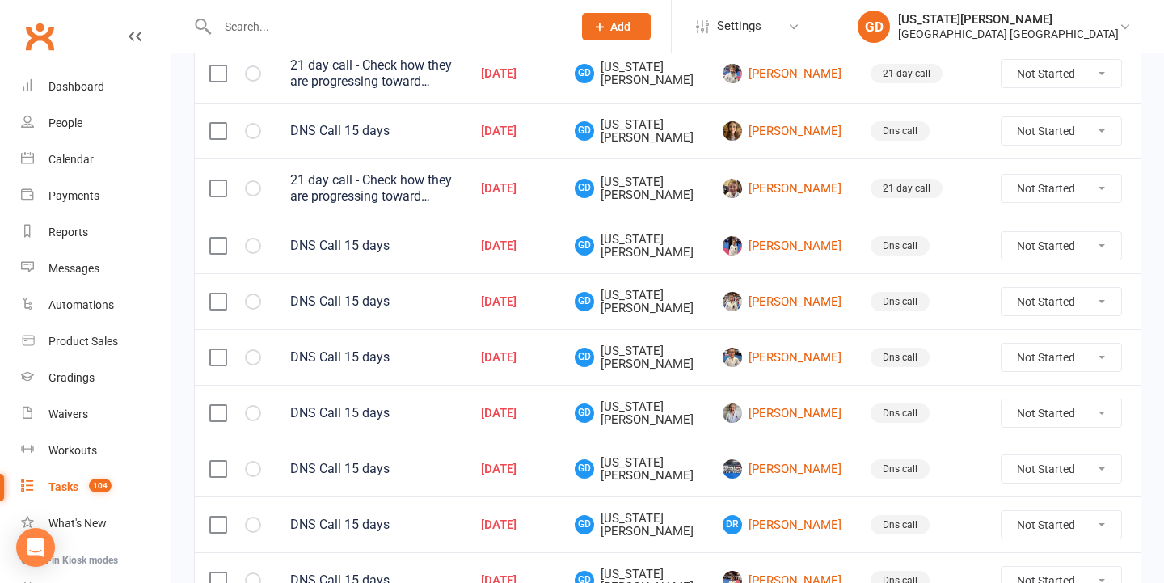
scroll to position [304, 0]
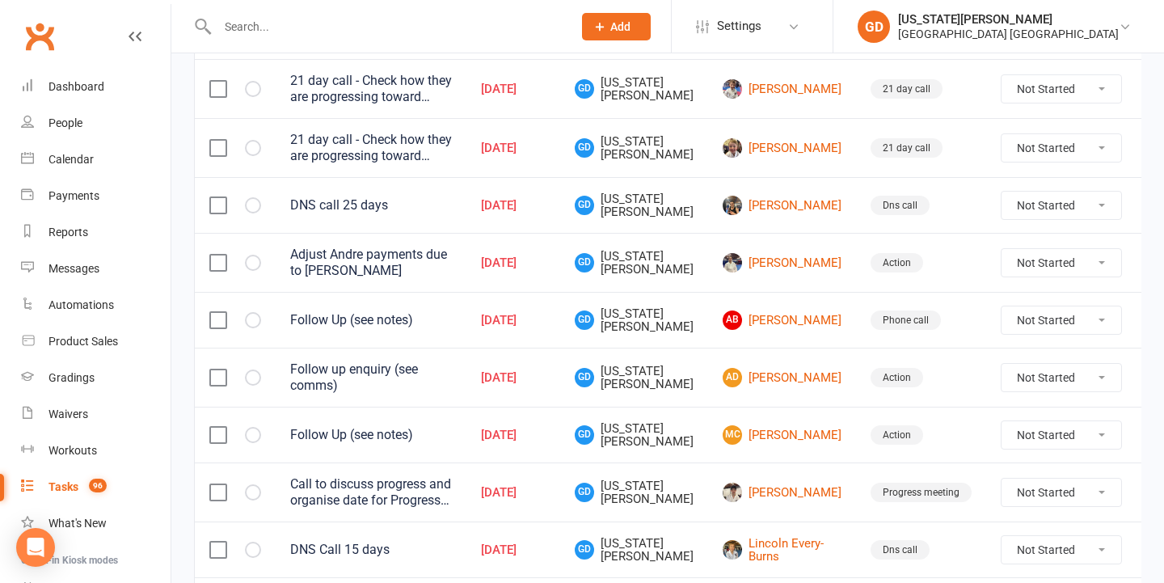
click at [1151, 208] on button at bounding box center [1160, 205] width 19 height 19
click at [986, 308] on link "Delete" at bounding box center [1045, 301] width 160 height 32
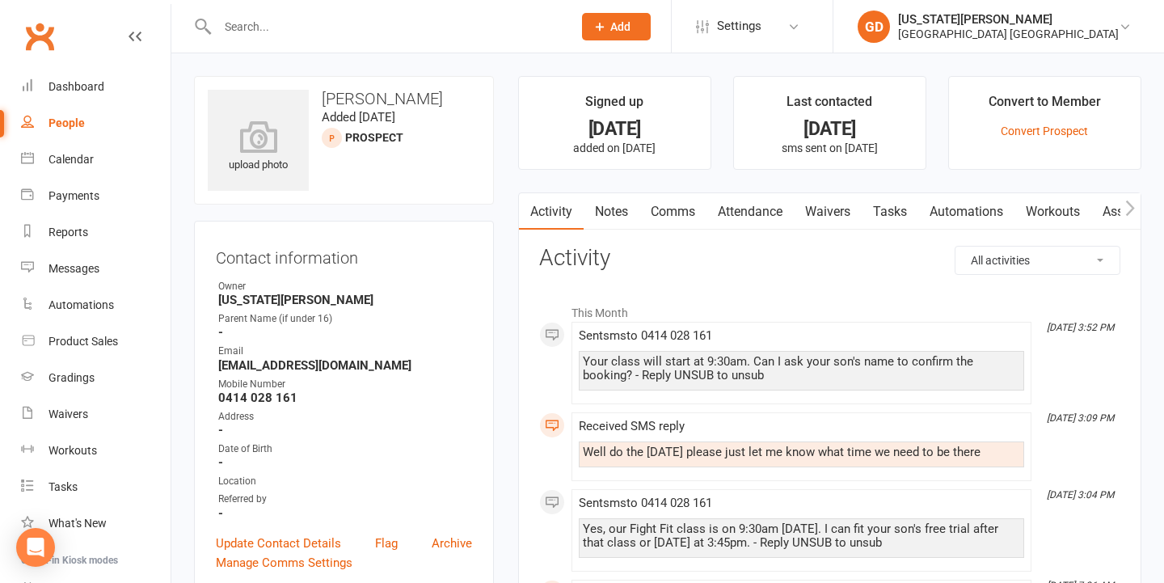
click at [627, 196] on link "Notes" at bounding box center [612, 211] width 56 height 37
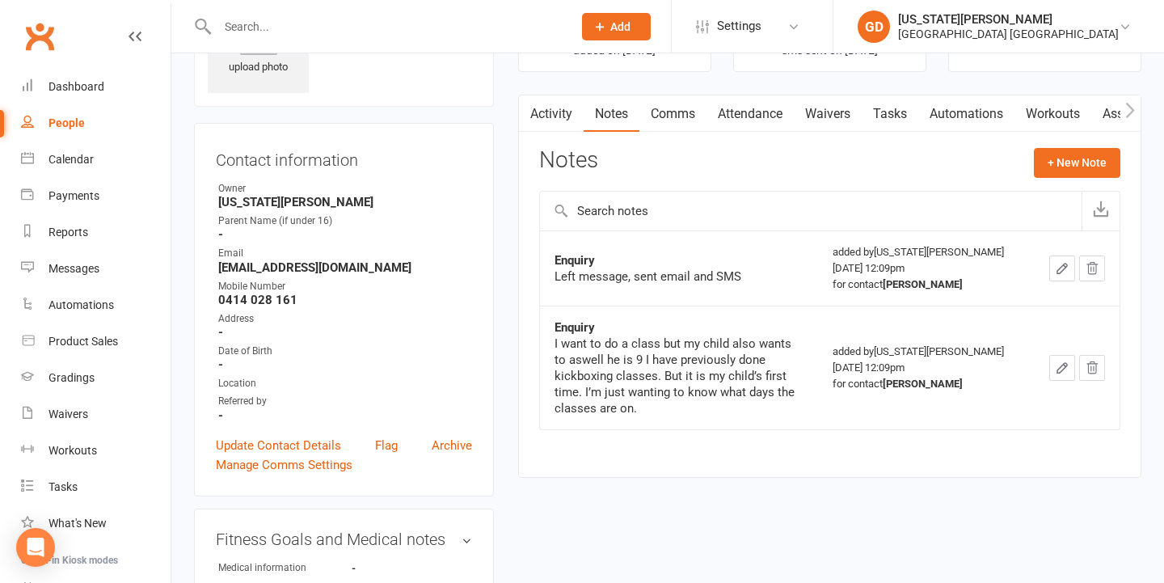
scroll to position [100, 0]
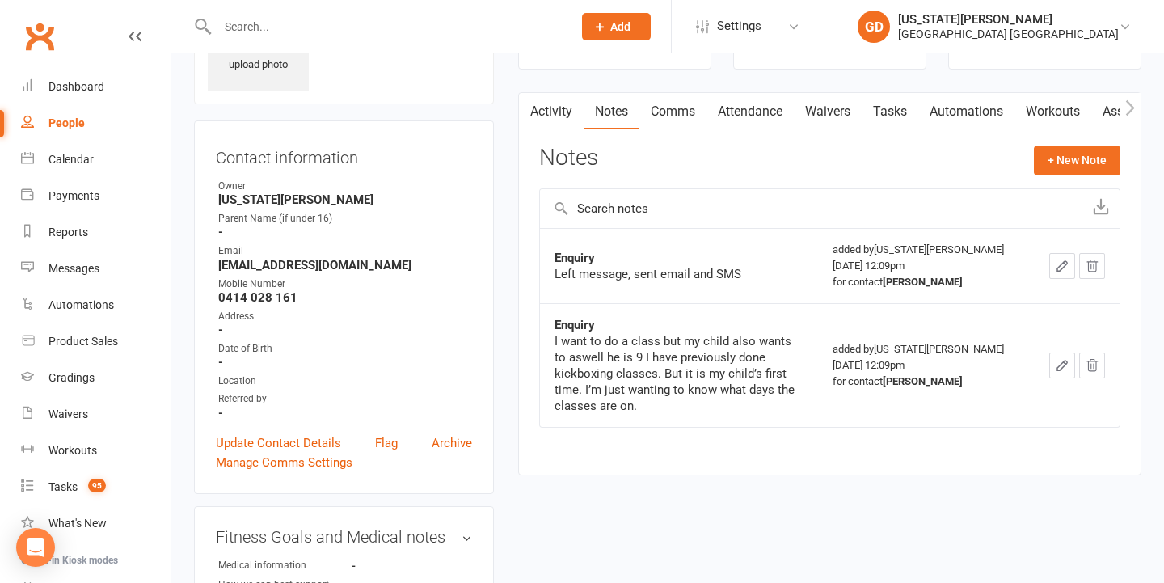
click at [556, 106] on link "Activity" at bounding box center [551, 111] width 65 height 37
